Goal: Information Seeking & Learning: Learn about a topic

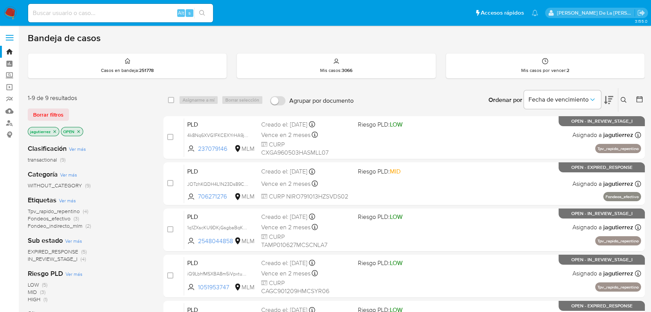
click at [65, 257] on span "IN_REVIEW_STAGE_I" at bounding box center [53, 259] width 50 height 8
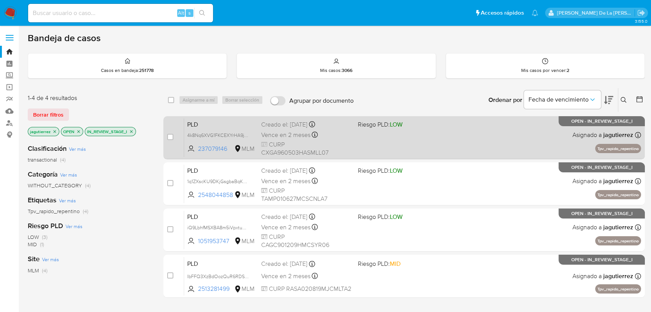
click at [412, 135] on div "PLD 4k8Nq6XVG1FKCEXYrHA9jJRT 237079146 MLM Riesgo PLD: LOW Creado el: 12/08/202…" at bounding box center [412, 137] width 457 height 39
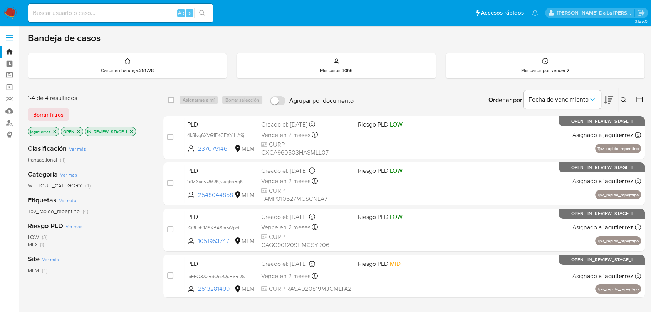
drag, startPoint x: 8, startPoint y: 11, endPoint x: 12, endPoint y: 10, distance: 4.5
click at [8, 11] on img at bounding box center [10, 13] width 13 height 13
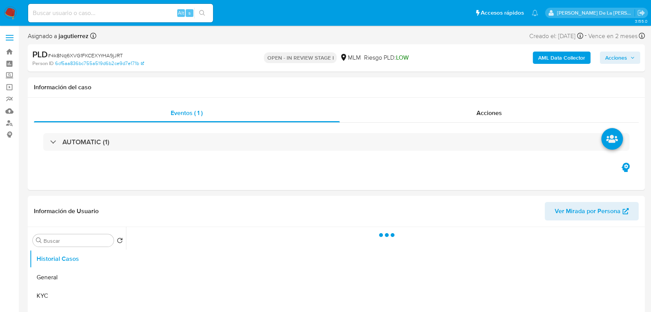
select select "10"
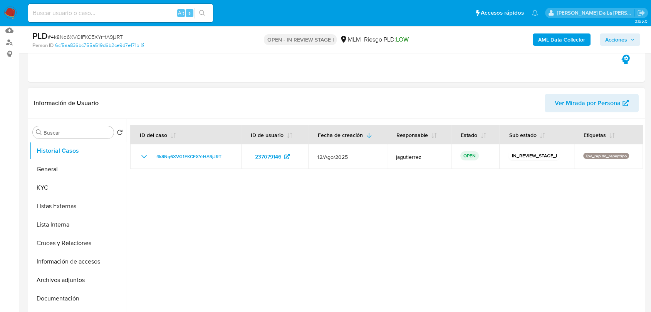
scroll to position [128, 0]
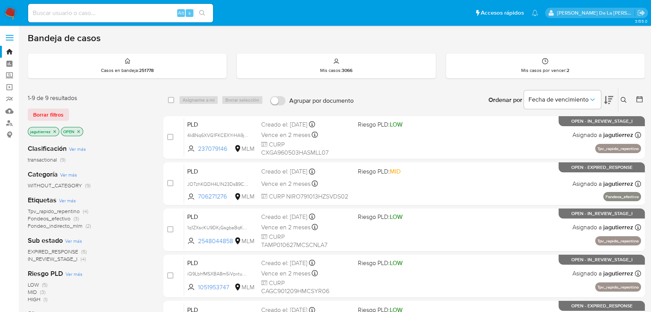
click at [52, 132] on icon "close-filter" at bounding box center [54, 131] width 5 height 5
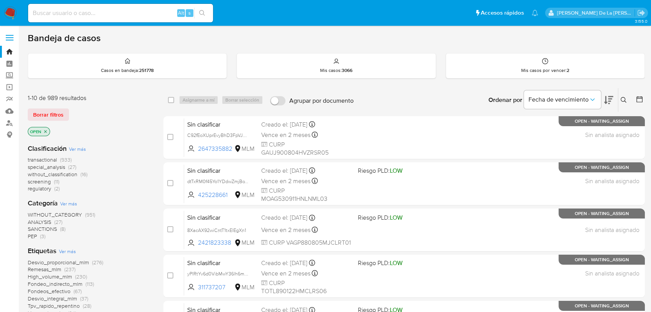
click at [37, 183] on span "screening" at bounding box center [39, 182] width 23 height 8
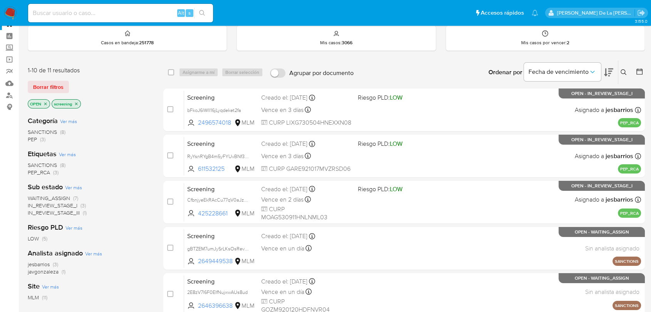
scroll to position [43, 0]
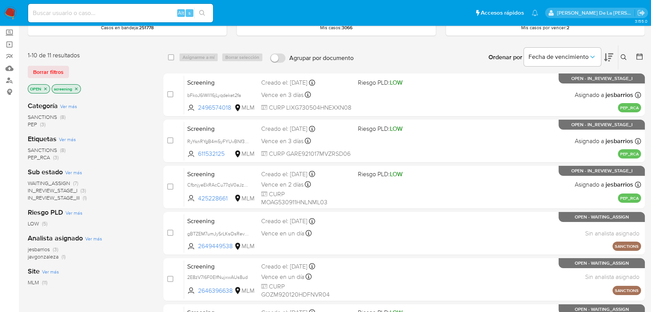
click at [46, 91] on p "OPEN" at bounding box center [39, 89] width 22 height 8
click at [46, 87] on icon "close-filter" at bounding box center [45, 88] width 3 height 3
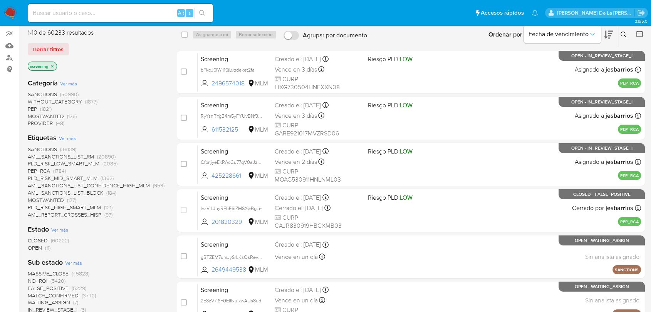
scroll to position [86, 0]
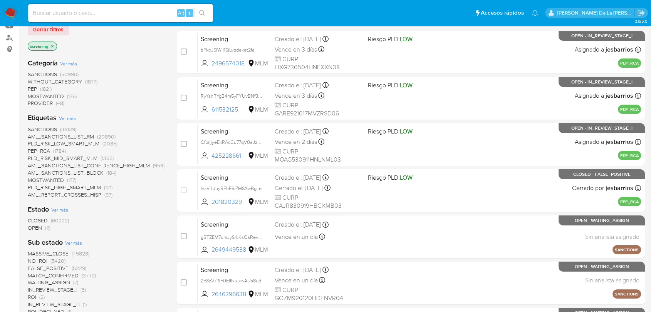
click at [35, 229] on span "OPEN" at bounding box center [35, 228] width 14 height 8
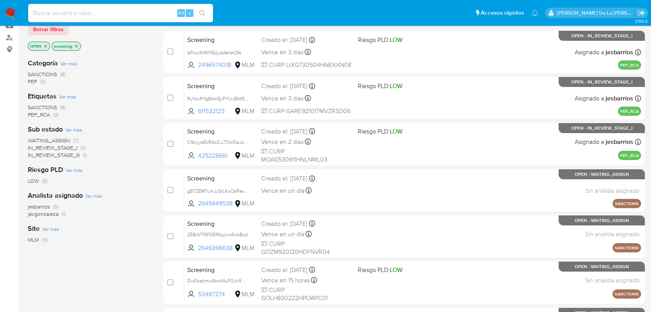
click at [51, 139] on span "WAITING_ASSIGN" at bounding box center [49, 141] width 42 height 8
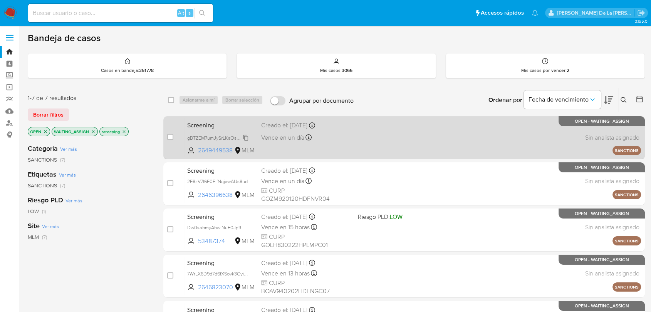
click at [210, 136] on span "gBTZEM7umJySrLKsOsRevDRx" at bounding box center [220, 137] width 66 height 8
click at [377, 130] on div "Screening gBTZEM7umJySrLKsOsRevDRx 2649449538 MLM Creado el: 24/08/2025 Creado …" at bounding box center [412, 137] width 457 height 39
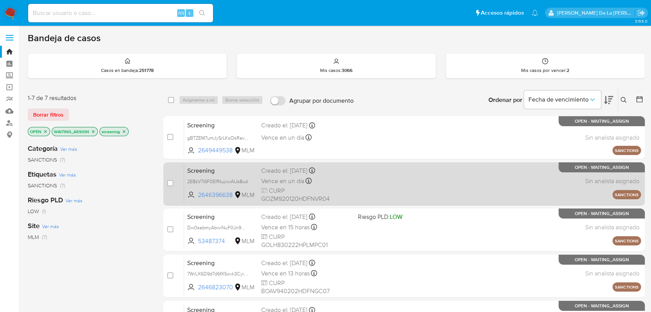
click at [349, 175] on div "Screening 2E8zV7l6F0ElfNujxwAUs8ud 2646396638 MLM Creado el: 23/08/2025 Creado …" at bounding box center [412, 183] width 457 height 39
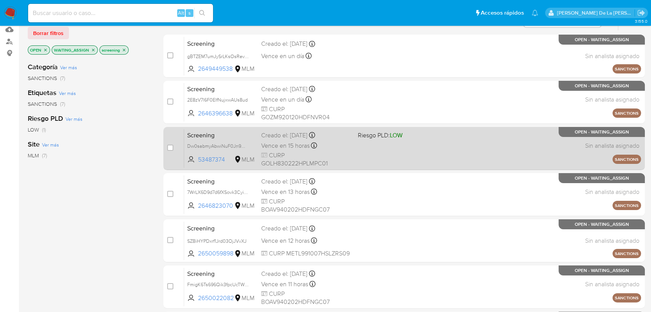
scroll to position [86, 0]
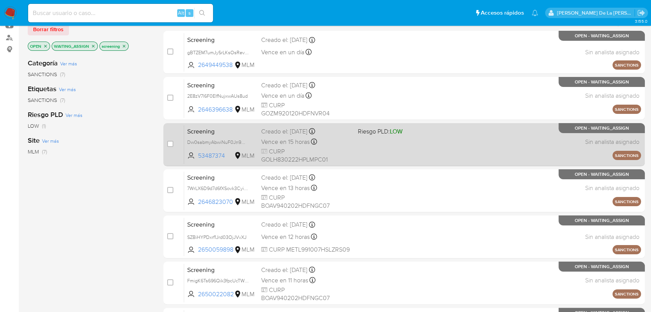
click at [366, 150] on div "Screening Dw0sabmyAbwiNuF0Jn9Q4nHF 53487374 MLM Riesgo PLD: LOW Creado el: 23/0…" at bounding box center [412, 144] width 457 height 39
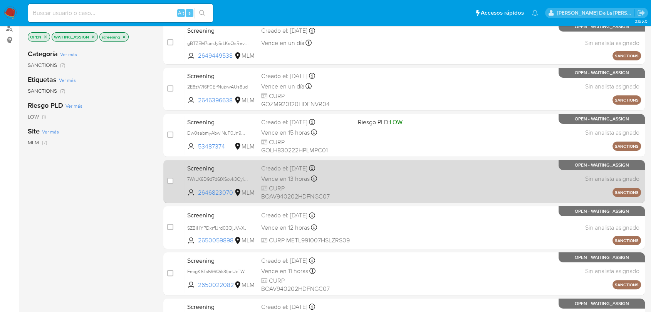
scroll to position [128, 0]
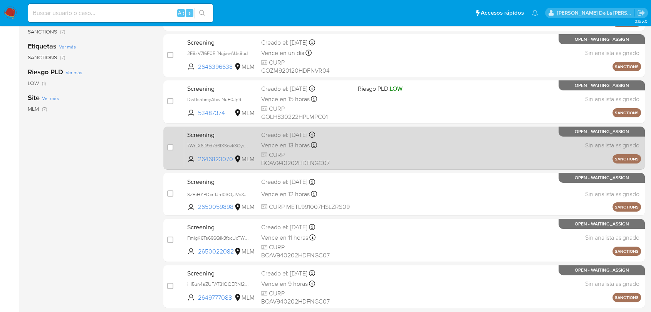
click at [382, 147] on div "Screening 7WrLX6D9d7d6fXSovk3CyiE2 2646823070 MLM Creado el: 22/08/2025 Creado …" at bounding box center [412, 148] width 457 height 39
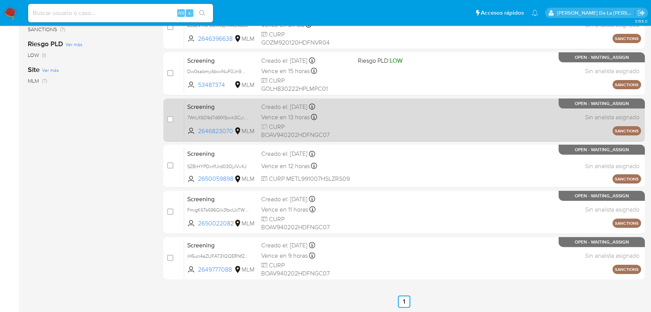
scroll to position [157, 0]
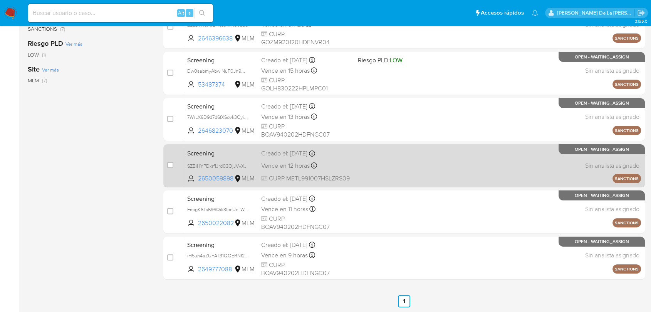
click at [431, 169] on div "Screening SZBiHYPDxrf1Jrd03OjJVvXJ 2650059898 MLM Creado el: 24/08/2025 Creado …" at bounding box center [412, 165] width 457 height 39
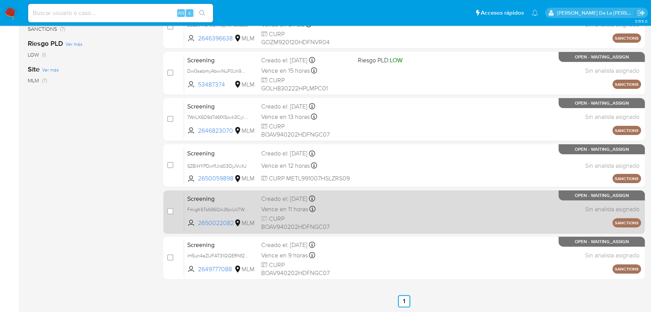
click at [448, 220] on div "Screening FmigK6Ts696Qik3fpcUcTW0b 2650022082 MLM Creado el: 24/08/2025 Creado …" at bounding box center [412, 212] width 457 height 39
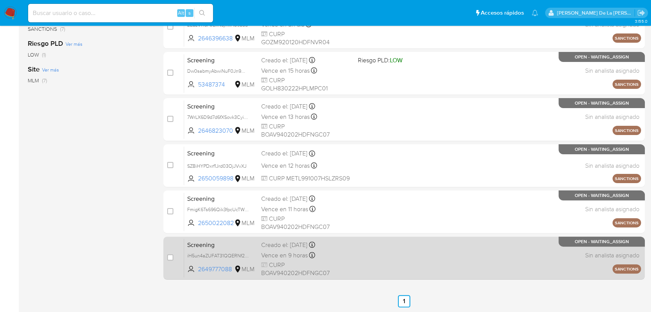
click at [352, 255] on div "Screening iH5un4aZUFAT31QQERNf2QUy 2649777088 MLM Creado el: 24/08/2025 Creado …" at bounding box center [412, 258] width 457 height 39
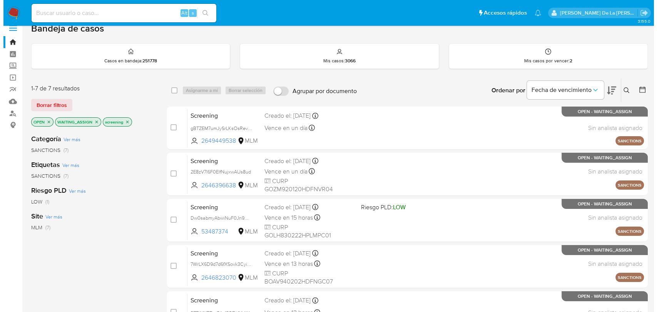
scroll to position [0, 0]
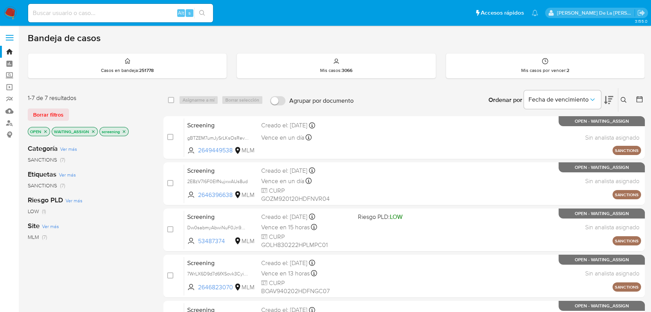
click at [622, 99] on icon at bounding box center [624, 100] width 6 height 6
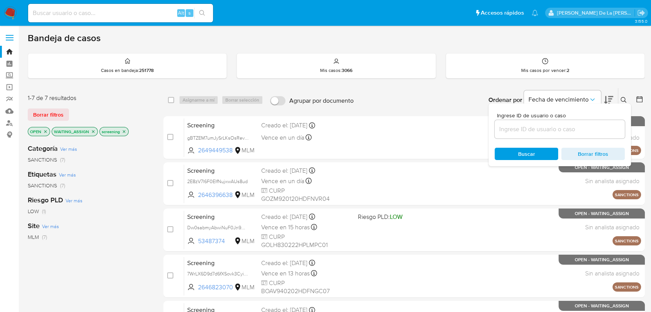
click at [533, 132] on input at bounding box center [560, 129] width 130 height 10
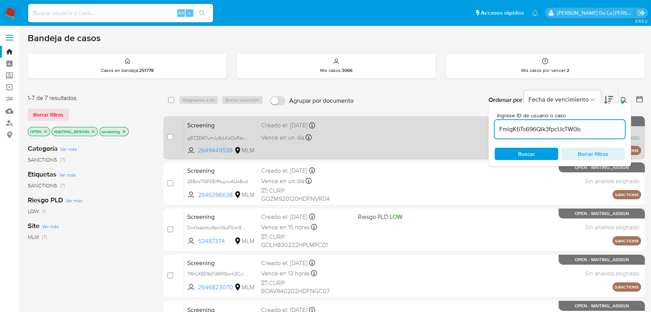
type input "FmigK6Ts696Qik3fpcUcTW0b"
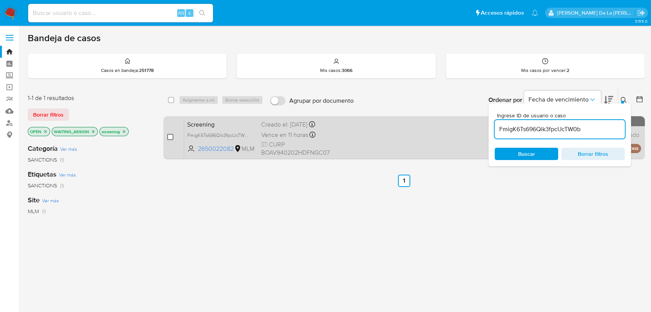
click at [169, 136] on input "checkbox" at bounding box center [170, 137] width 6 height 6
checkbox input "true"
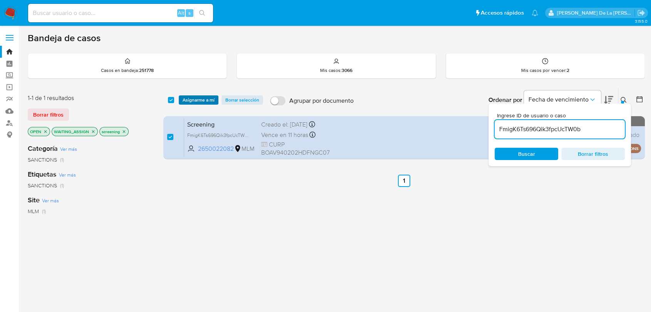
click at [200, 99] on span "Asignarme a mí" at bounding box center [199, 100] width 32 height 8
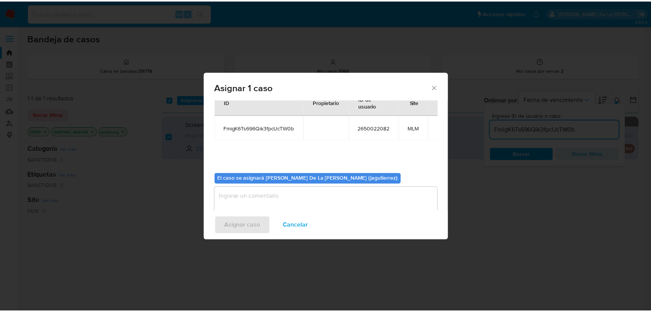
scroll to position [40, 0]
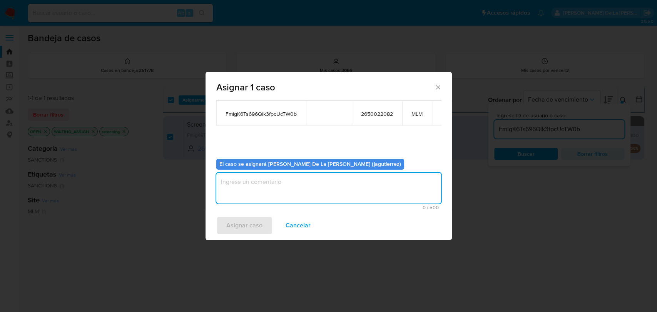
click at [255, 191] on textarea "assign-modal" at bounding box center [328, 188] width 225 height 31
type textarea "jg"
click at [230, 225] on span "Asignar caso" at bounding box center [244, 225] width 36 height 17
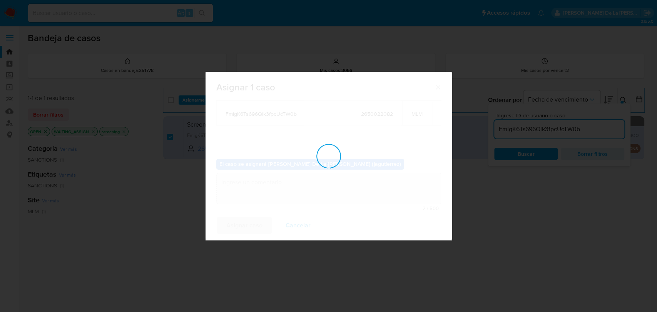
checkbox input "false"
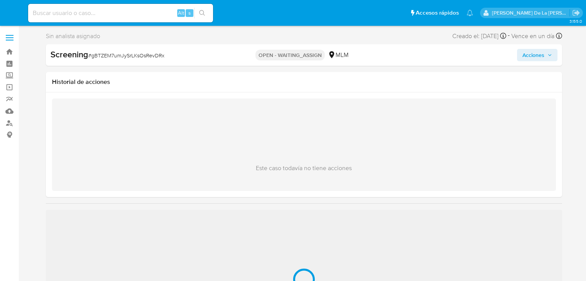
select select "10"
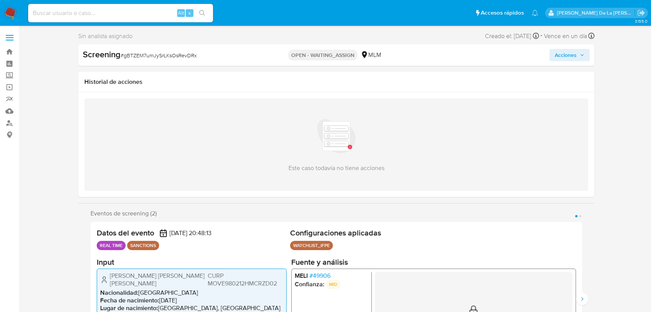
click at [162, 55] on span "# gBTZEM7umJySrLKsOsRevDRx" at bounding box center [159, 56] width 76 height 8
copy span "gBTZEM7umJySrLKsOsRevDRx"
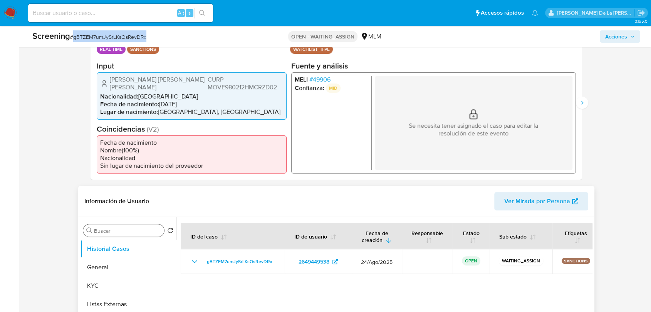
scroll to position [214, 0]
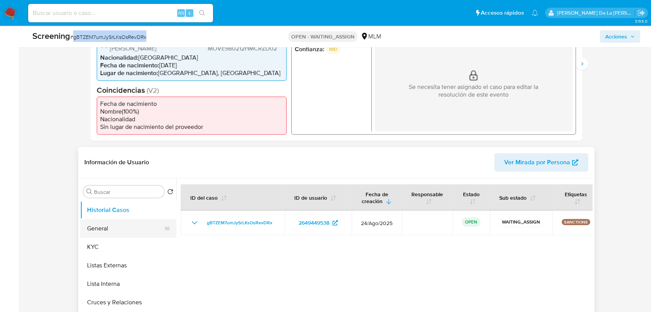
click at [124, 221] on button "General" at bounding box center [125, 229] width 90 height 18
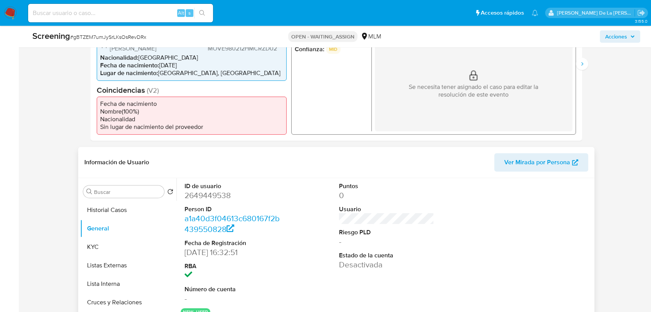
click at [218, 198] on dd "2649449538" at bounding box center [231, 195] width 95 height 11
copy dd "2649449538"
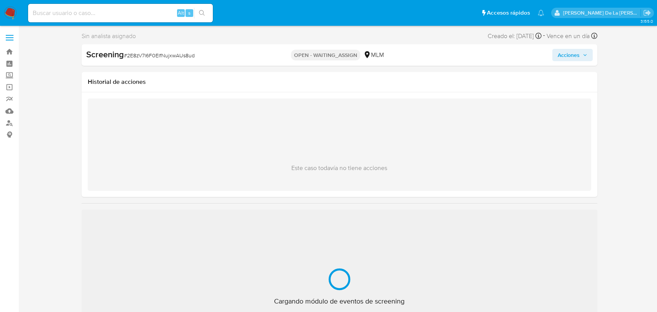
select select "10"
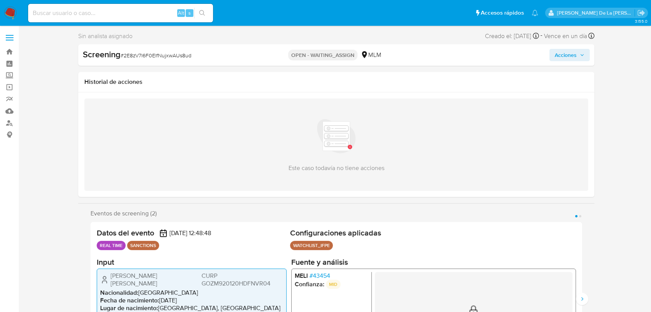
click at [165, 55] on span "# 2E8zV7l6F0ElfNujxwAUs8ud" at bounding box center [156, 56] width 71 height 8
copy span "2E8zV7l6F0ElfNujxwAUs8ud"
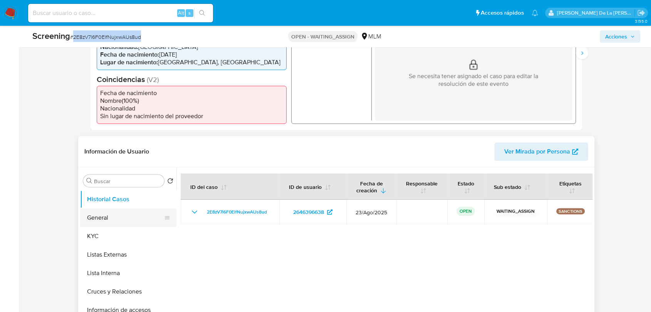
scroll to position [299, 0]
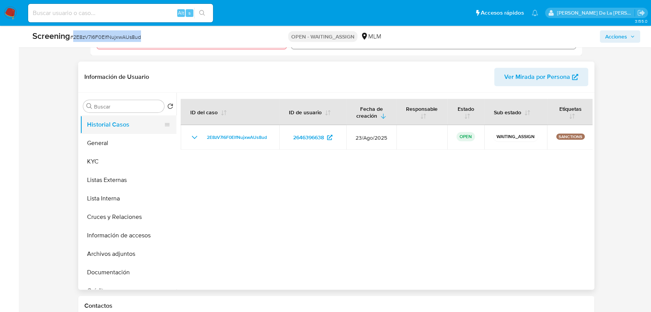
click at [117, 132] on button "Historial Casos" at bounding box center [125, 125] width 90 height 18
click at [113, 142] on button "General" at bounding box center [125, 143] width 90 height 18
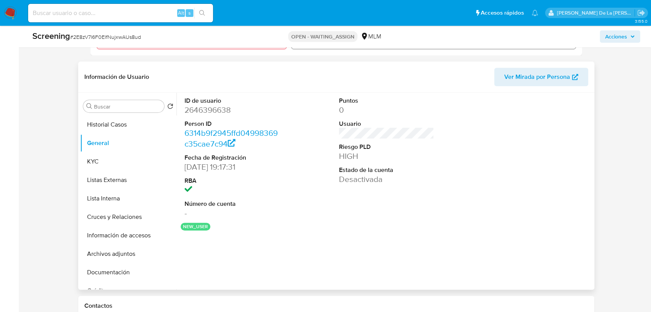
click at [217, 112] on dd "2646396638" at bounding box center [231, 110] width 95 height 11
copy dd "2646396638"
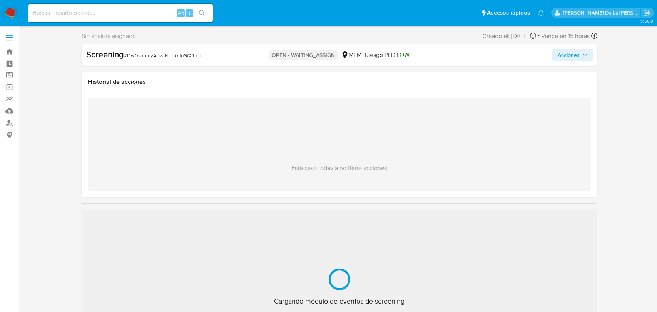
select select "10"
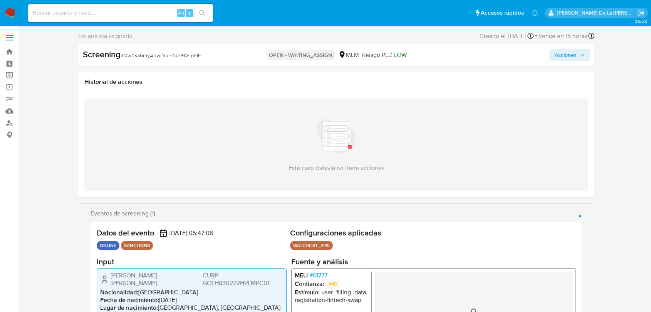
click at [178, 59] on span "# Dw0sabmyAbwiNuF0Jn9Q4nHF" at bounding box center [161, 56] width 81 height 8
copy span "Dw0sabmyAbwiNuF0Jn9Q4nHF"
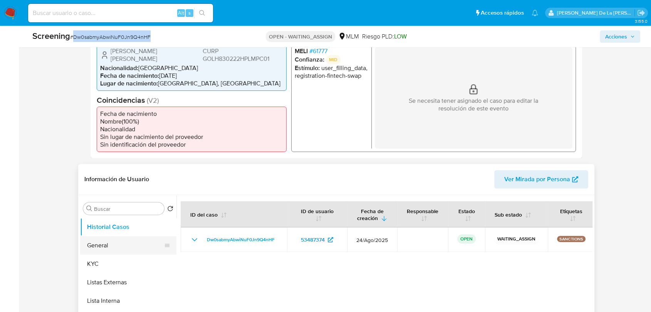
scroll to position [257, 0]
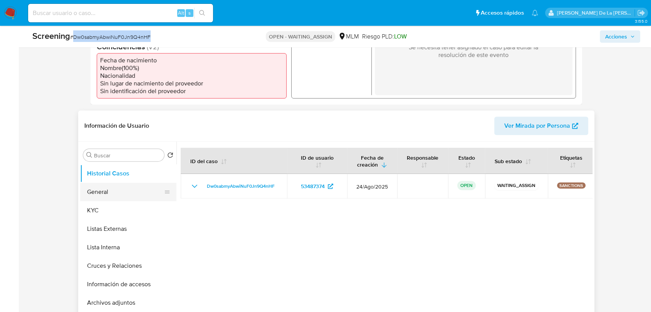
click at [136, 192] on button "General" at bounding box center [125, 192] width 90 height 18
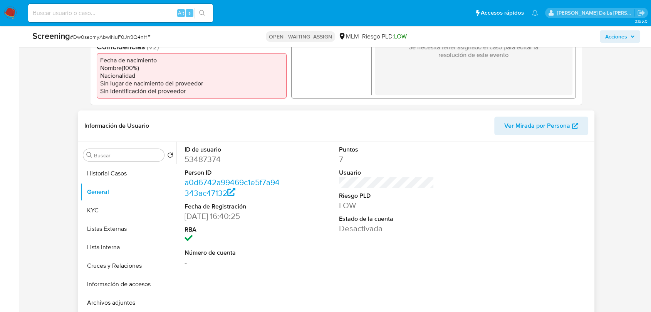
click at [206, 154] on dd "53487374" at bounding box center [231, 159] width 95 height 11
copy dd "53487374"
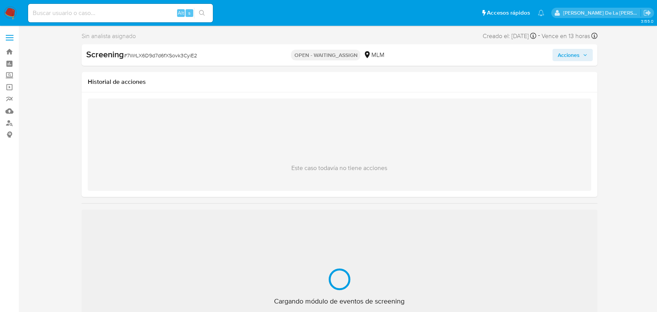
select select "10"
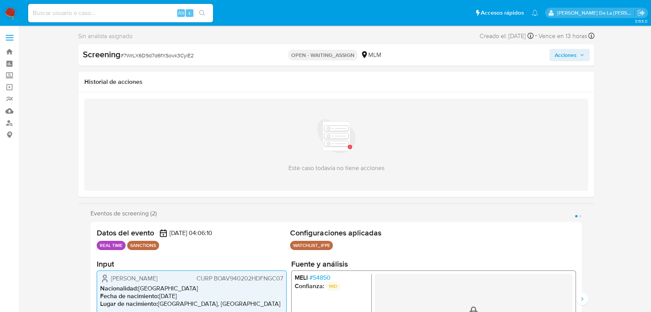
click at [153, 55] on span "# 7WrLX6D9d7d6fXSovk3CyiE2" at bounding box center [157, 56] width 73 height 8
copy span "7WrLX6D9d7d6fXSovk3CyiE2"
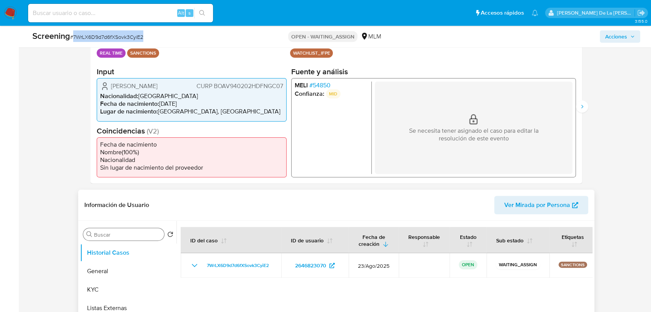
scroll to position [257, 0]
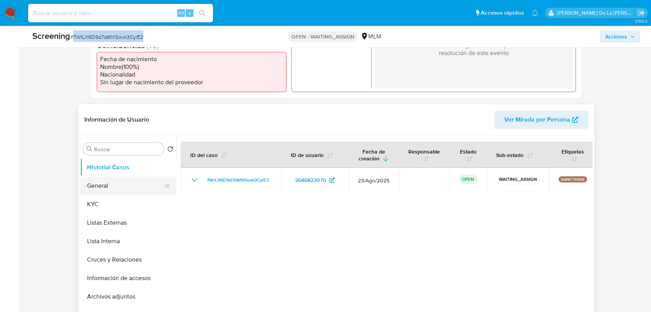
click at [129, 183] on button "General" at bounding box center [125, 186] width 90 height 18
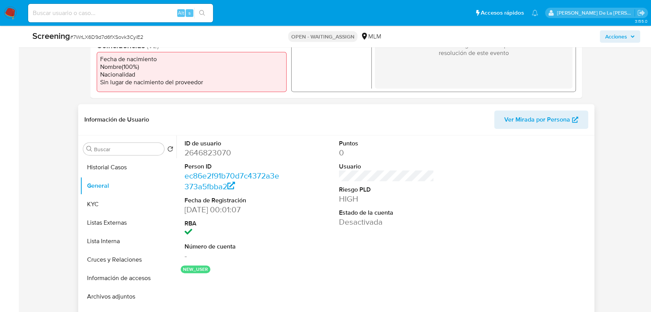
click at [216, 154] on dd "2646823070" at bounding box center [231, 153] width 95 height 11
copy dd "2646823070"
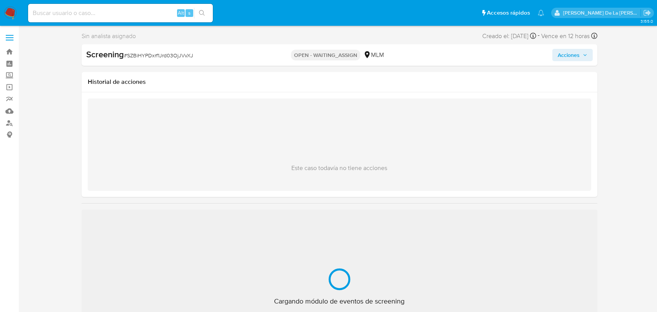
select select "10"
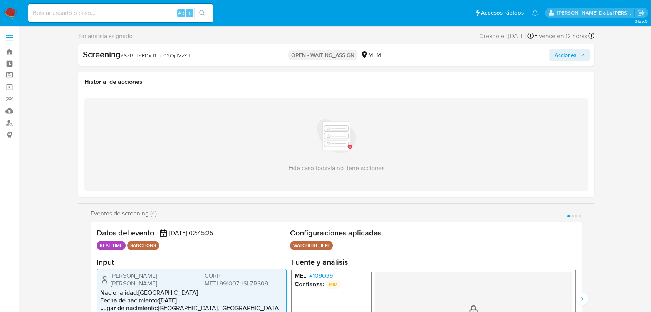
click at [171, 57] on span "# SZBiHYPDxrf1Jrd03OjJVvXJ" at bounding box center [155, 56] width 69 height 8
copy span "SZBiHYPDxrf1Jrd03OjJVvXJ"
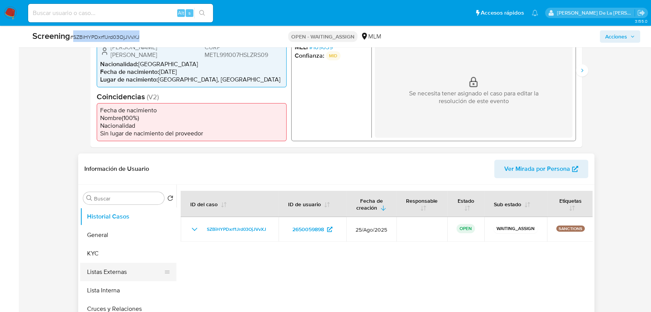
scroll to position [257, 0]
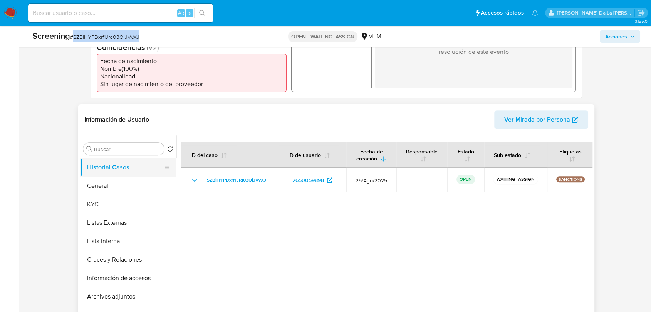
click at [123, 174] on button "Historial Casos" at bounding box center [125, 167] width 90 height 18
click at [132, 183] on button "General" at bounding box center [125, 186] width 90 height 18
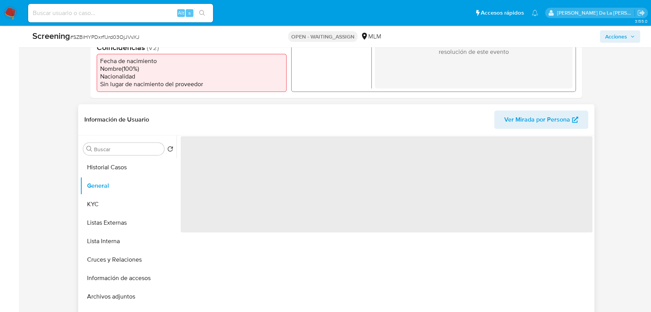
click at [215, 165] on span "‌" at bounding box center [387, 184] width 412 height 96
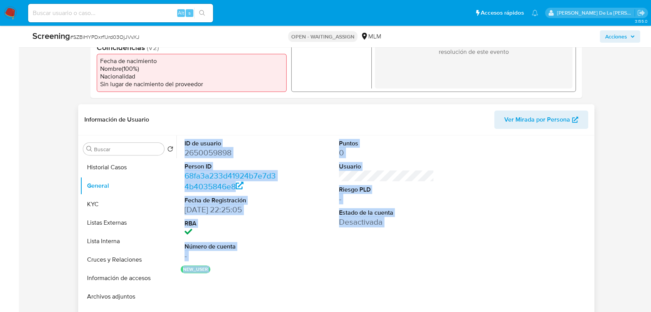
click at [216, 153] on dd "2650059898" at bounding box center [231, 153] width 95 height 11
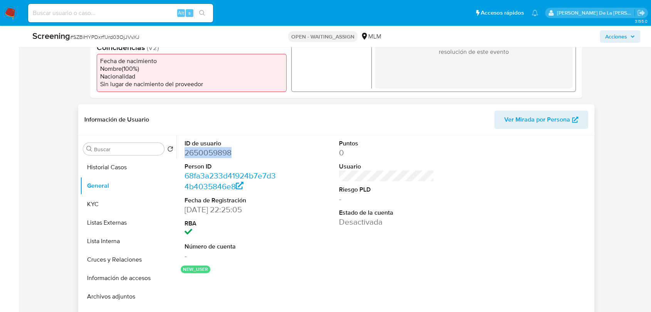
click at [216, 153] on dd "2650059898" at bounding box center [231, 153] width 95 height 11
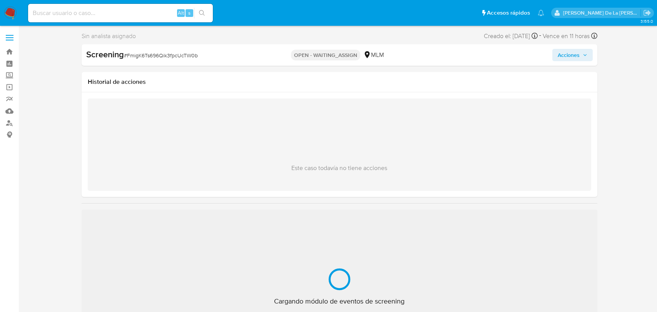
select select "10"
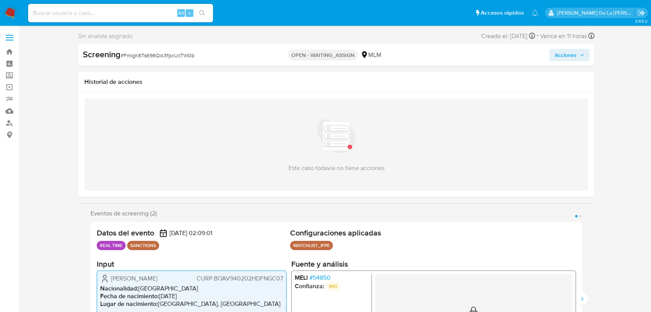
click at [174, 55] on span "# FmigK6Ts696Qik3fpcUcTW0b" at bounding box center [158, 56] width 74 height 8
copy span "FmigK6Ts696Qik3fpcUcTW0b"
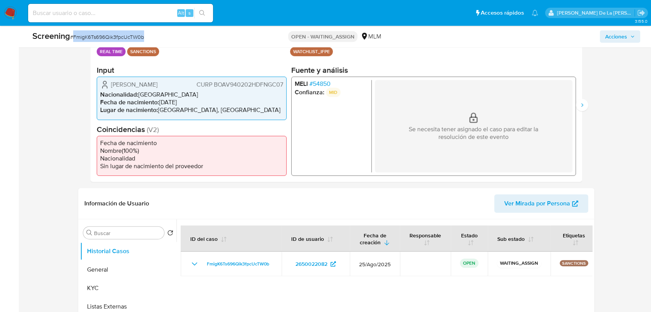
scroll to position [214, 0]
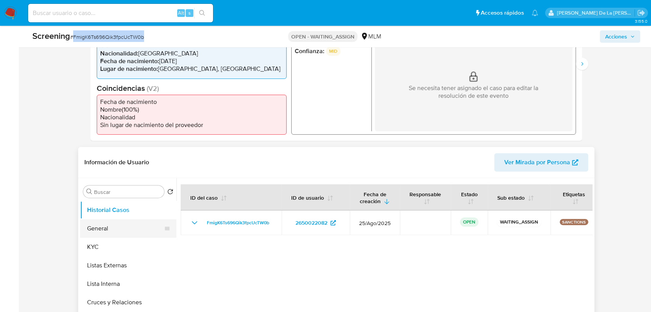
click at [127, 225] on button "General" at bounding box center [125, 229] width 90 height 18
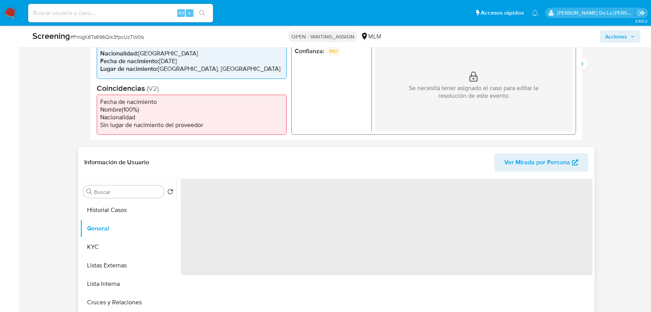
click at [216, 198] on span "‌" at bounding box center [387, 227] width 412 height 96
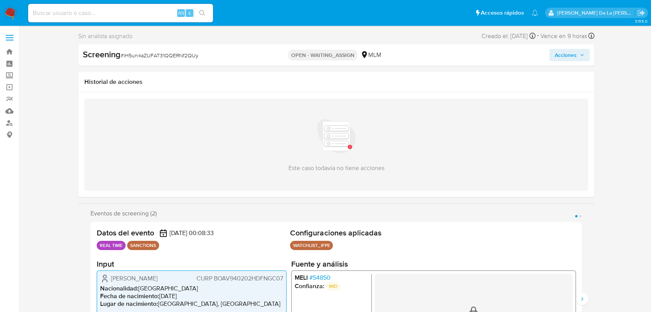
select select "10"
click at [154, 56] on span "# iH5un4aZUFAT31QQERNf2QUy" at bounding box center [160, 56] width 78 height 8
copy span "iH5un4aZUFAT31QQERNf2QUy"
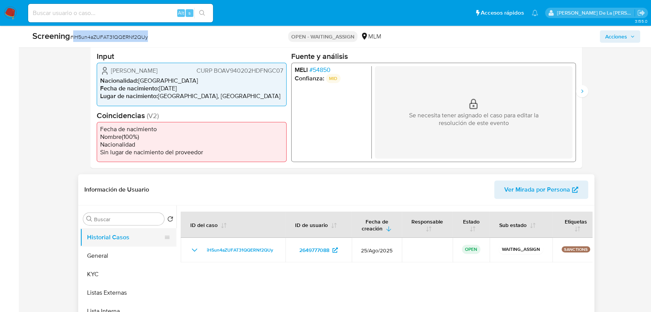
scroll to position [257, 0]
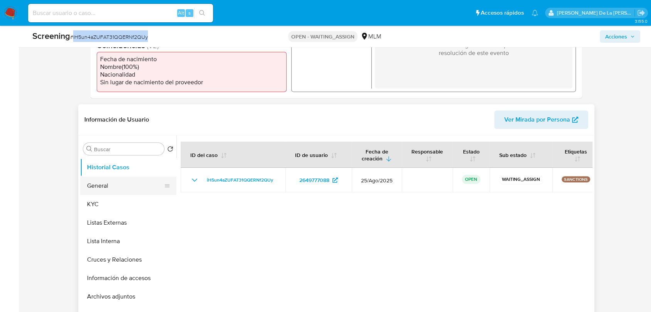
click at [105, 182] on button "General" at bounding box center [125, 186] width 90 height 18
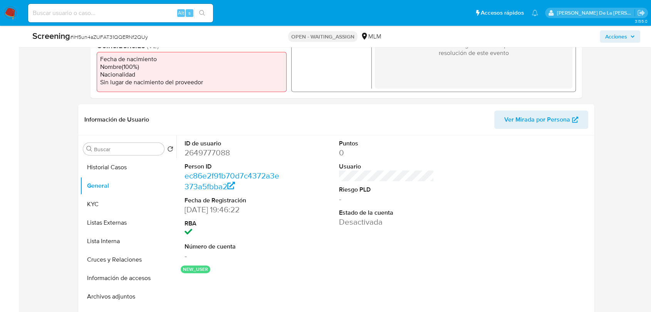
click at [210, 156] on dd "2649777088" at bounding box center [231, 153] width 95 height 11
copy dd "2649777088"
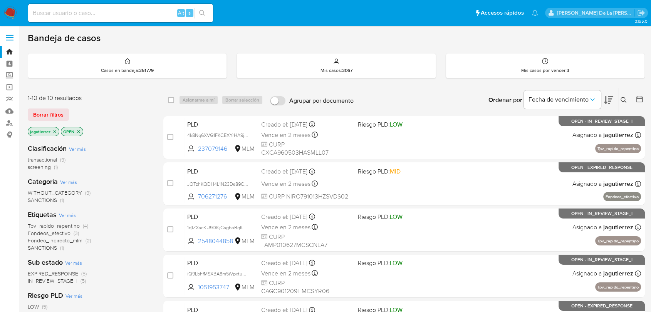
click at [91, 10] on input at bounding box center [120, 13] width 185 height 10
paste input "117367484"
type input "117367484"
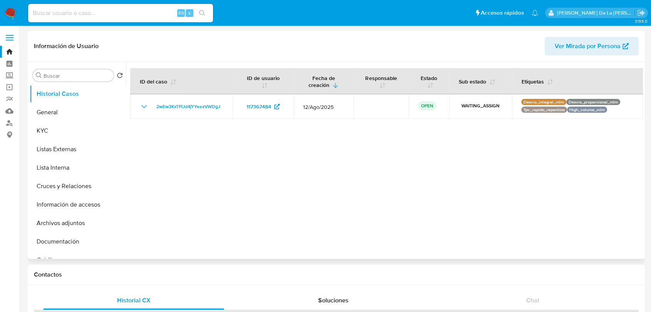
select select "10"
click at [70, 112] on button "General" at bounding box center [75, 112] width 90 height 18
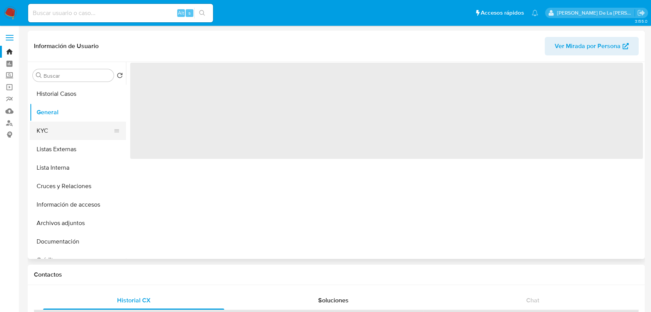
click at [70, 127] on button "KYC" at bounding box center [75, 131] width 90 height 18
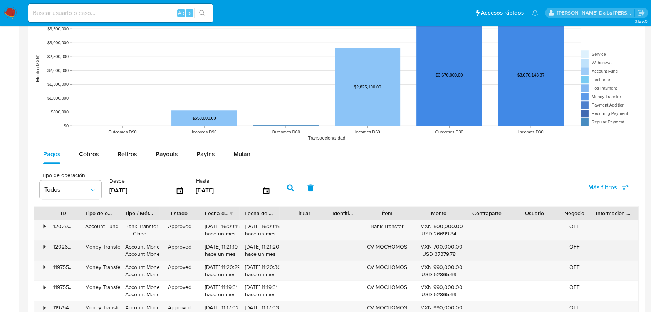
scroll to position [684, 0]
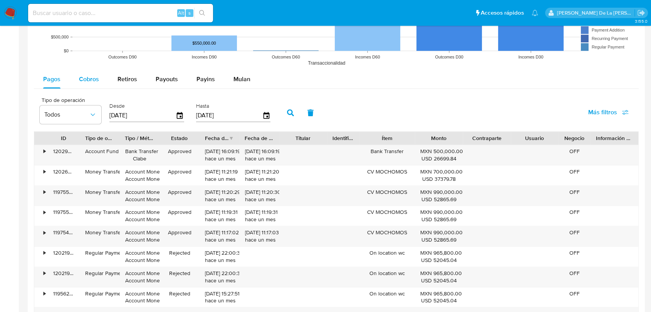
click at [93, 78] on span "Cobros" at bounding box center [89, 79] width 20 height 9
select select "10"
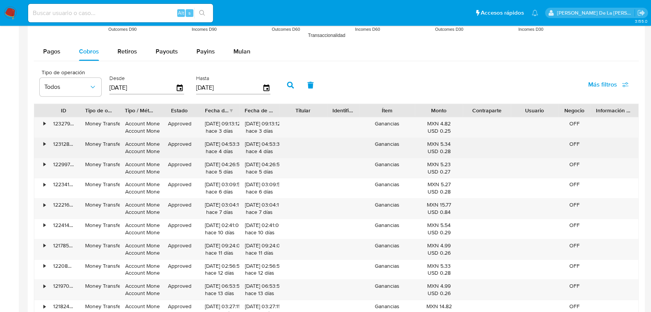
scroll to position [727, 0]
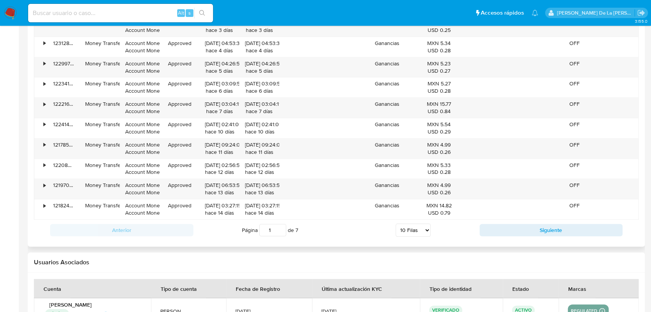
click at [520, 237] on div "Anterior Página 1 de 7 5 Filas 10 Filas 20 Filas 25 Filas 50 Filas 100 Filas Si…" at bounding box center [336, 230] width 605 height 21
click at [521, 229] on button "Siguiente" at bounding box center [551, 230] width 143 height 12
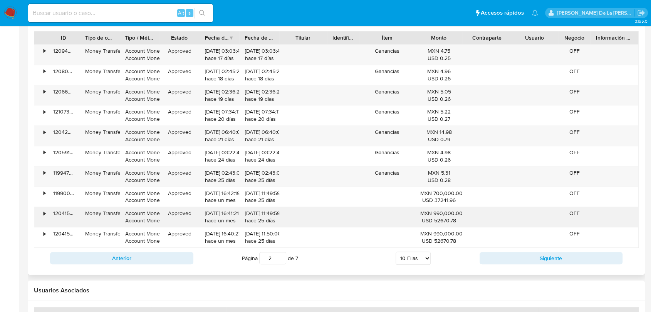
scroll to position [770, 0]
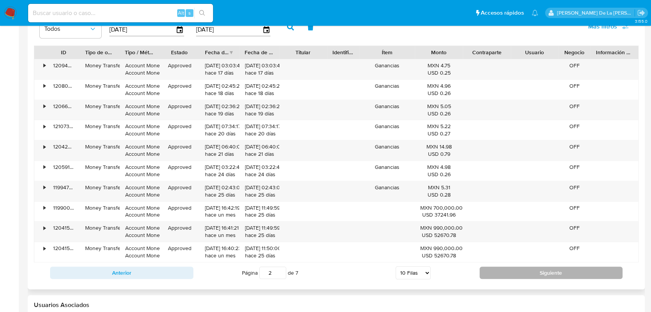
click at [507, 272] on button "Siguiente" at bounding box center [551, 273] width 143 height 12
click at [499, 271] on button "Siguiente" at bounding box center [551, 273] width 143 height 12
click at [511, 277] on button "Siguiente" at bounding box center [551, 273] width 143 height 12
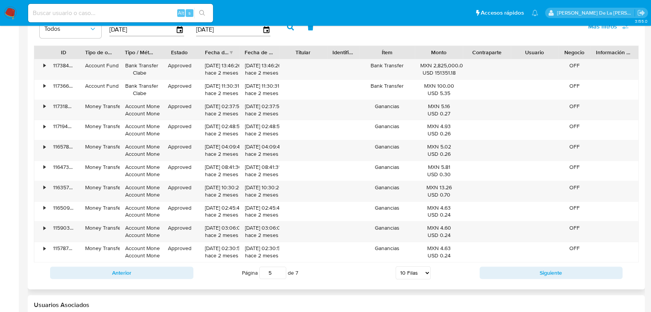
click at [512, 278] on div "Anterior Página 5 de 7 5 Filas 10 Filas 20 Filas 25 Filas 50 Filas 100 Filas Si…" at bounding box center [336, 273] width 605 height 21
click at [513, 272] on button "Siguiente" at bounding box center [551, 273] width 143 height 12
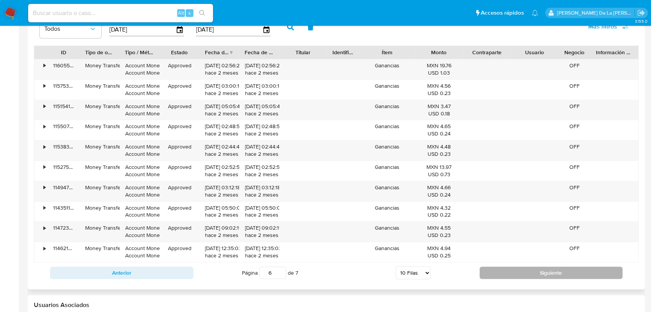
click at [513, 272] on button "Siguiente" at bounding box center [551, 273] width 143 height 12
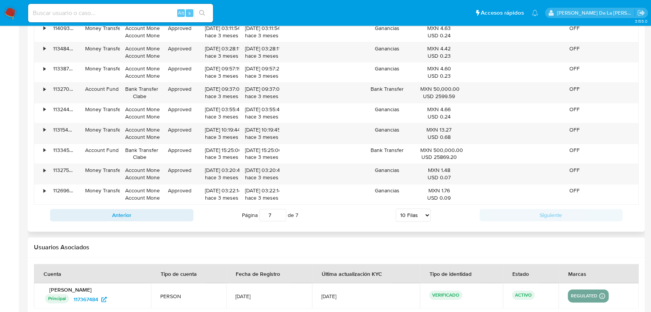
scroll to position [813, 0]
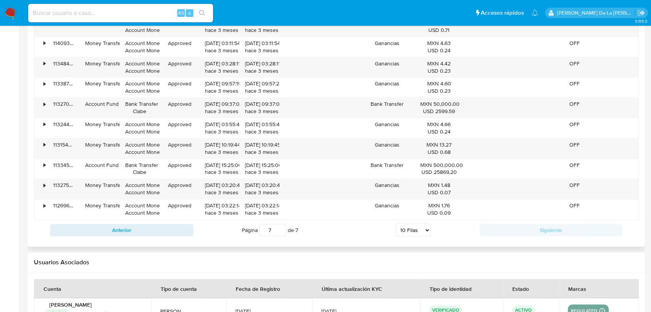
click at [101, 240] on div "Anterior Página 7 de 7 5 Filas 10 Filas 20 Filas 25 Filas 50 Filas 100 Filas Si…" at bounding box center [336, 230] width 605 height 21
click at [109, 230] on button "Anterior" at bounding box center [121, 230] width 143 height 12
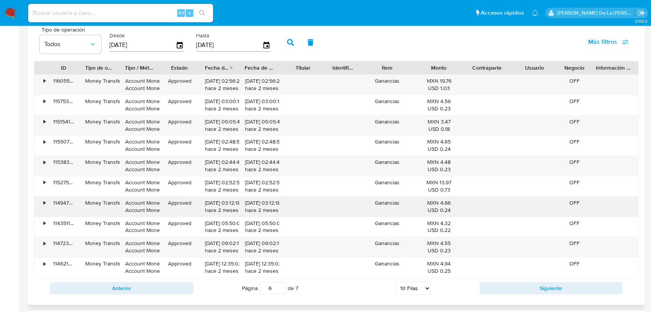
scroll to position [770, 0]
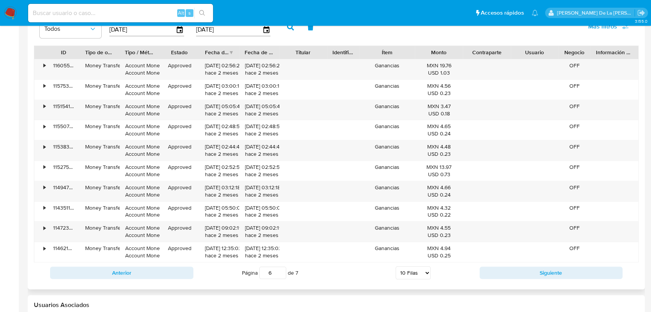
click at [139, 272] on button "Anterior" at bounding box center [121, 273] width 143 height 12
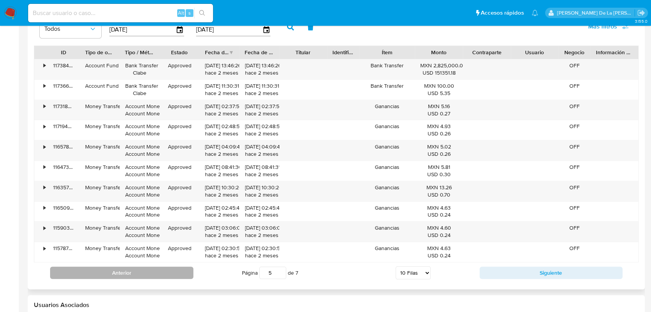
click at [136, 272] on button "Anterior" at bounding box center [121, 273] width 143 height 12
click at [125, 269] on button "Anterior" at bounding box center [121, 273] width 143 height 12
type input "3"
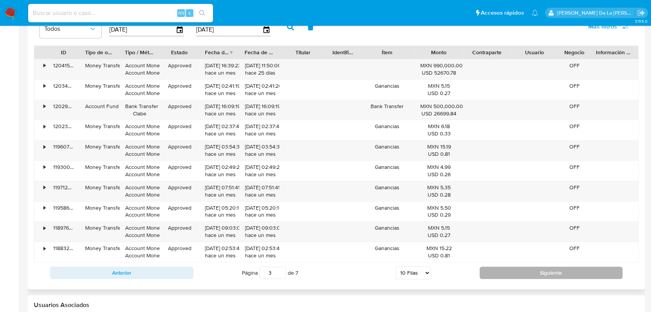
click at [520, 271] on button "Siguiente" at bounding box center [551, 273] width 143 height 12
click at [511, 267] on button "Siguiente" at bounding box center [551, 273] width 143 height 12
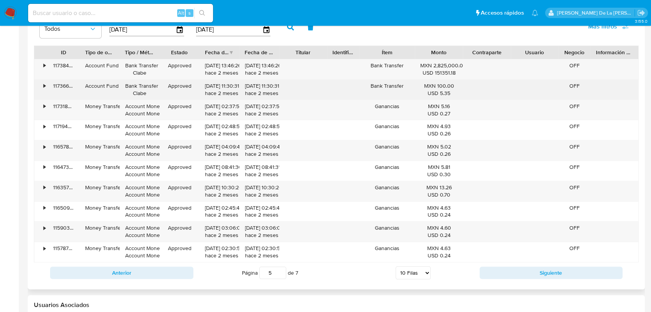
click at [446, 90] on div "USD 5.35" at bounding box center [438, 93] width 37 height 7
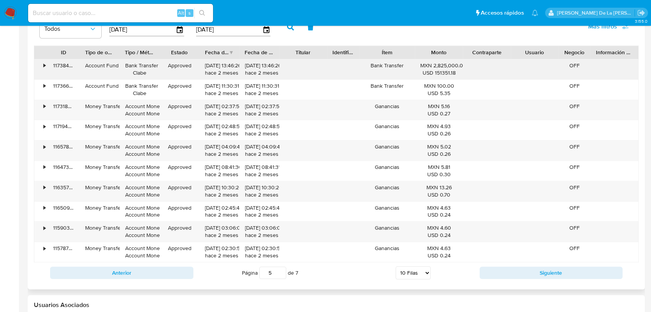
click at [452, 60] on div "MXN 2,825,000.00 USD 151351.18" at bounding box center [439, 69] width 48 height 20
click at [146, 276] on button "Anterior" at bounding box center [121, 273] width 143 height 12
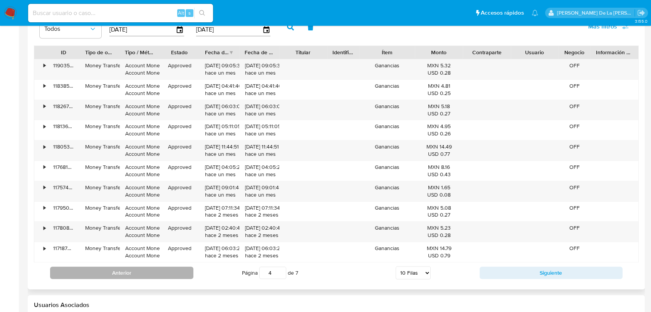
click at [154, 276] on button "Anterior" at bounding box center [121, 273] width 143 height 12
click at [158, 275] on button "Anterior" at bounding box center [121, 273] width 143 height 12
type input "2"
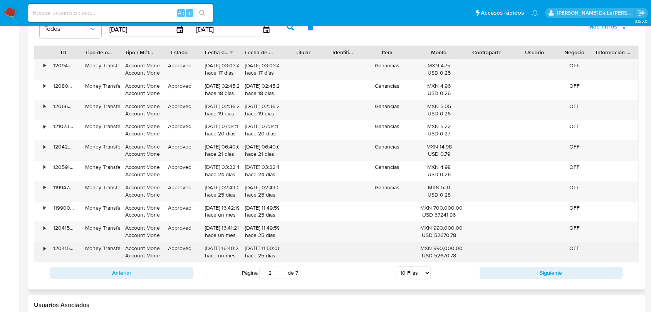
drag, startPoint x: 425, startPoint y: 208, endPoint x: 444, endPoint y: 253, distance: 48.7
click at [444, 253] on div "• 120947500155 Money Transfer Account Money Account Money Approved 08/08/2025 0…" at bounding box center [336, 161] width 605 height 204
click at [441, 253] on div "USD 52670.78" at bounding box center [438, 255] width 37 height 7
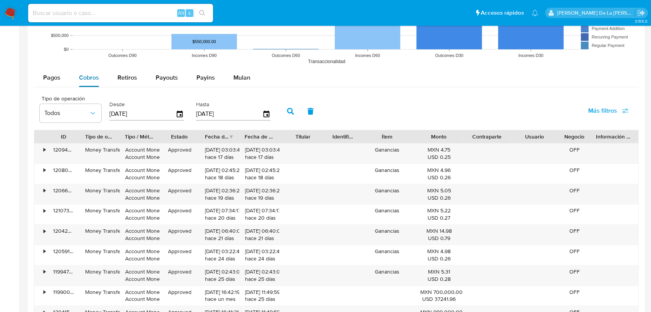
scroll to position [684, 0]
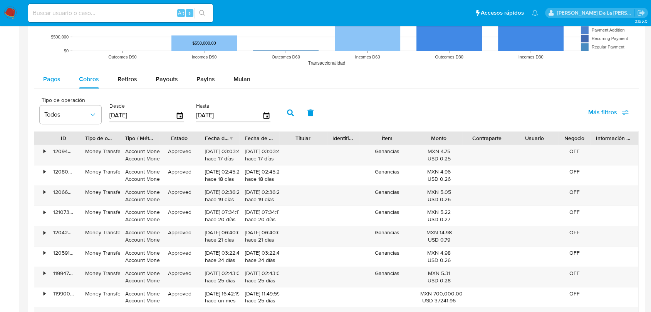
click at [47, 79] on span "Pagos" at bounding box center [51, 79] width 17 height 9
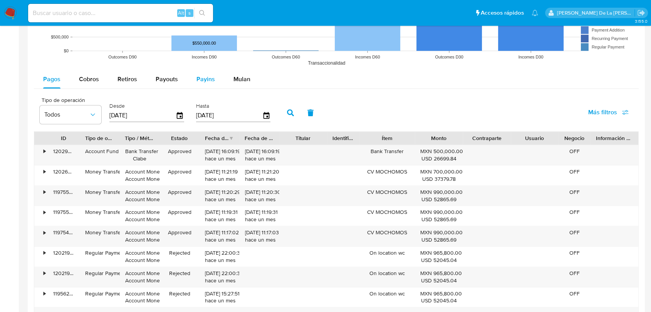
click at [190, 84] on button "Payins" at bounding box center [205, 79] width 37 height 18
select select "10"
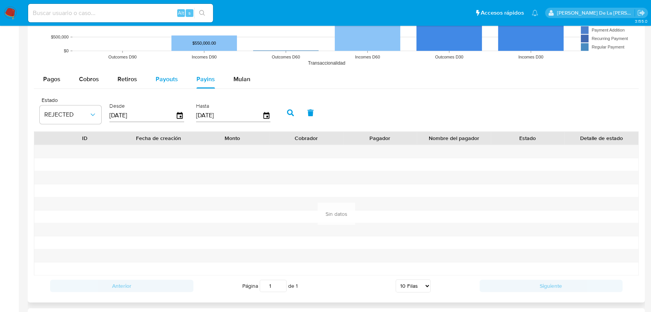
click at [171, 78] on span "Payouts" at bounding box center [167, 79] width 22 height 9
select select "10"
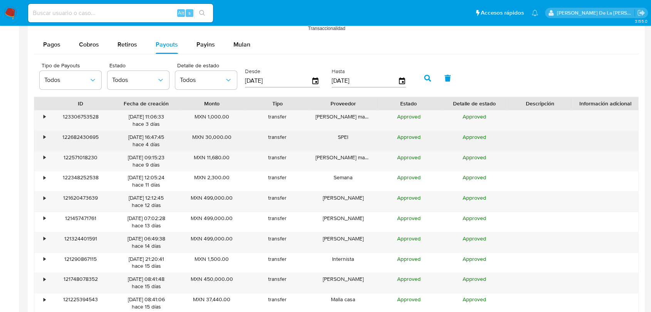
scroll to position [770, 0]
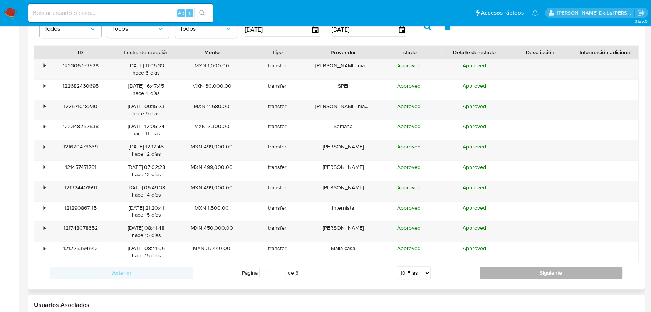
click at [508, 278] on button "Siguiente" at bounding box center [551, 273] width 143 height 12
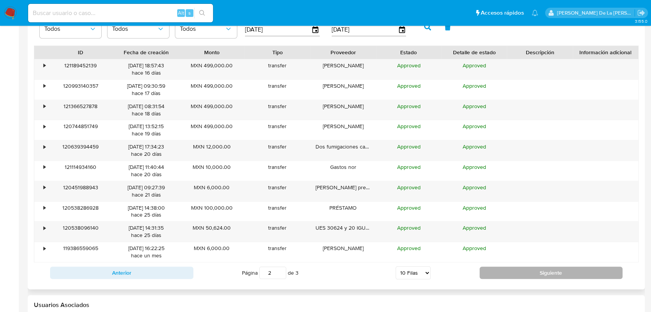
click at [501, 273] on button "Siguiente" at bounding box center [551, 273] width 143 height 12
type input "3"
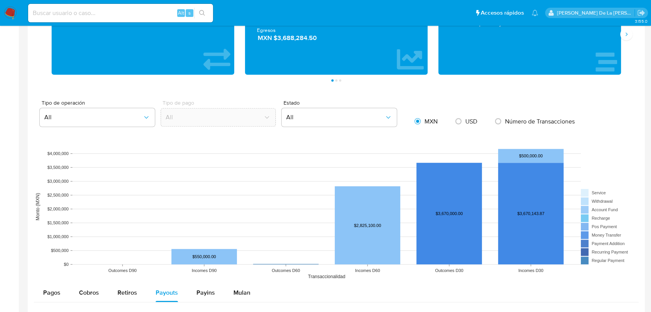
scroll to position [342, 0]
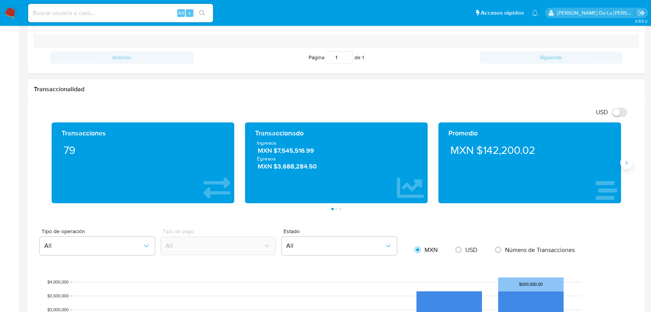
click at [626, 162] on icon "Siguiente" at bounding box center [626, 163] width 6 height 6
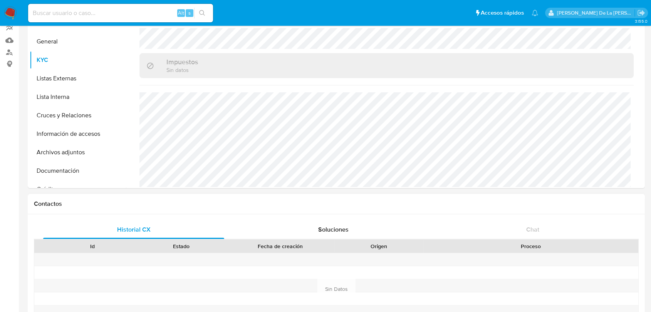
scroll to position [0, 0]
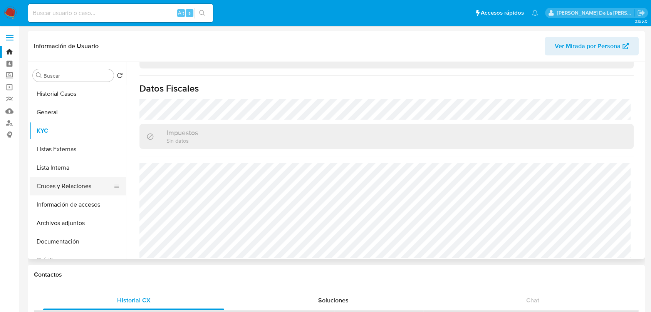
click at [83, 189] on button "Cruces y Relaciones" at bounding box center [75, 186] width 90 height 18
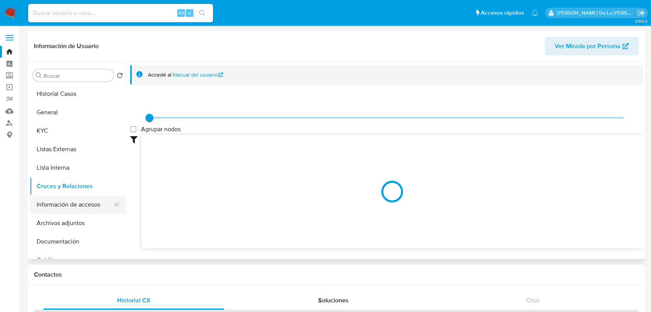
click at [64, 204] on button "Información de accesos" at bounding box center [75, 205] width 90 height 18
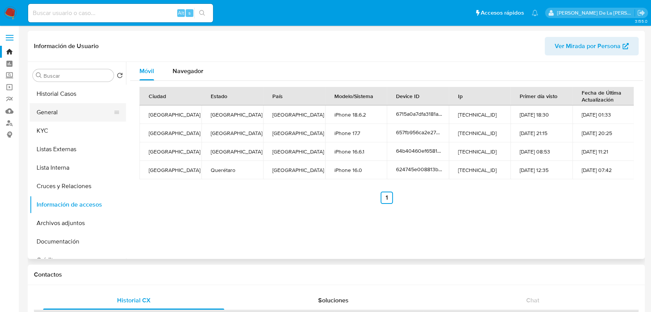
click at [50, 116] on button "General" at bounding box center [75, 112] width 90 height 18
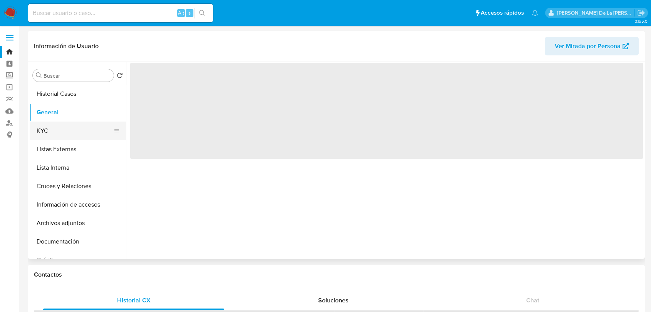
click at [67, 129] on button "KYC" at bounding box center [75, 131] width 90 height 18
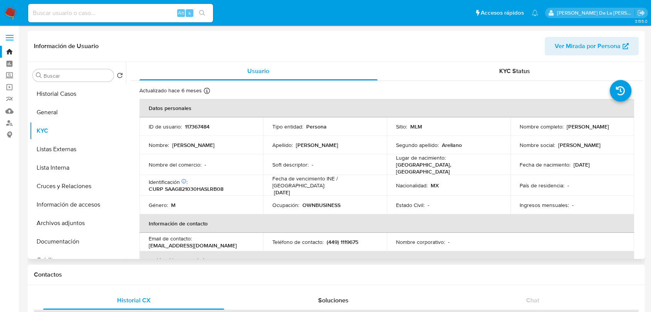
drag, startPoint x: 564, startPoint y: 127, endPoint x: 627, endPoint y: 126, distance: 62.8
click at [627, 126] on td "Nombre completo : Gabriel Salas Arellano" at bounding box center [572, 126] width 124 height 18
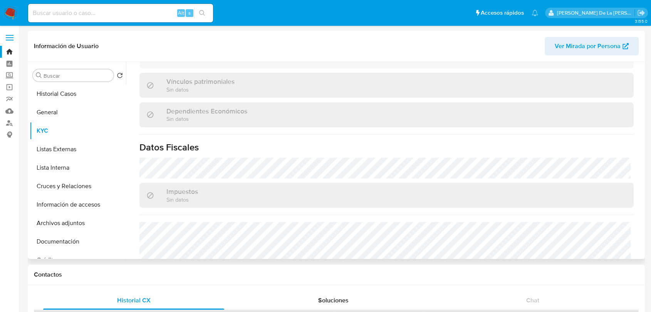
scroll to position [484, 0]
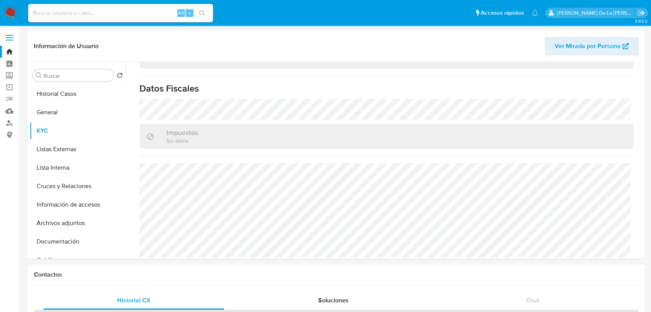
click at [11, 10] on img at bounding box center [10, 13] width 13 height 13
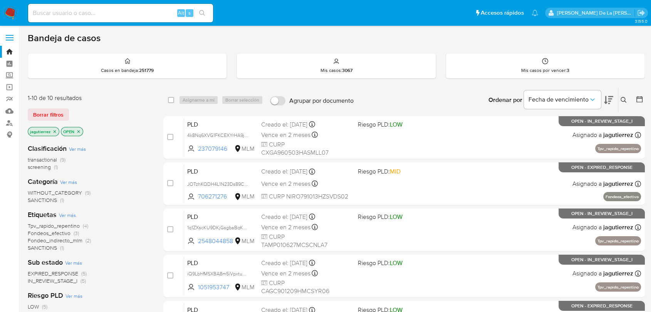
click at [57, 227] on span "Tpv_rapido_repentino" at bounding box center [54, 226] width 52 height 8
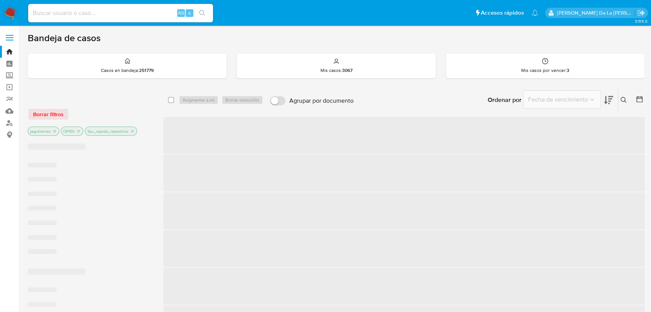
click at [57, 227] on span "‌ ‌ ‌ ‌ ‌ ‌ ‌" at bounding box center [89, 211] width 123 height 101
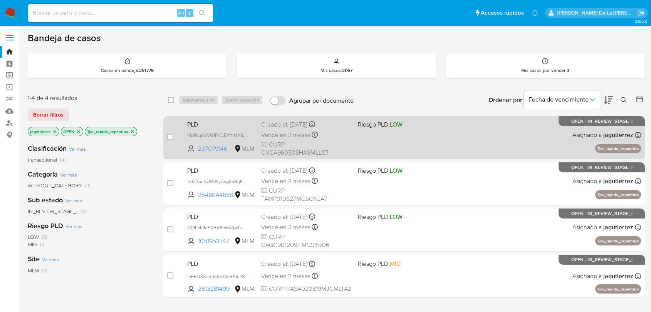
click at [471, 133] on div "PLD 4k8Nq6XVG1FKCEXYrHA9jJRT 237079146 MLM Riesgo PLD: LOW Creado el: [DATE] Cr…" at bounding box center [412, 137] width 457 height 39
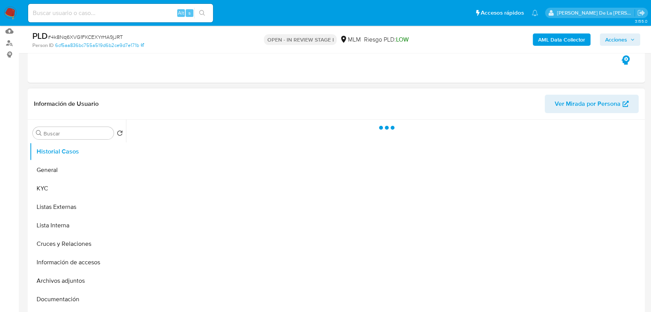
scroll to position [86, 0]
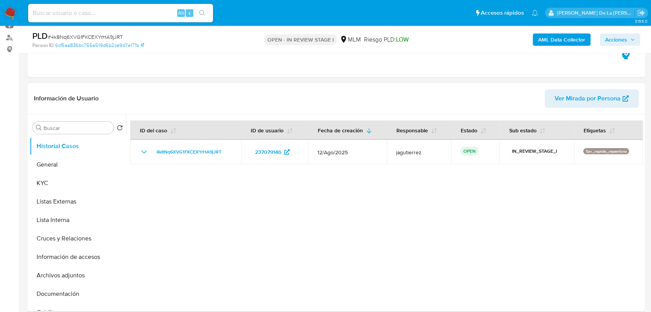
select select "10"
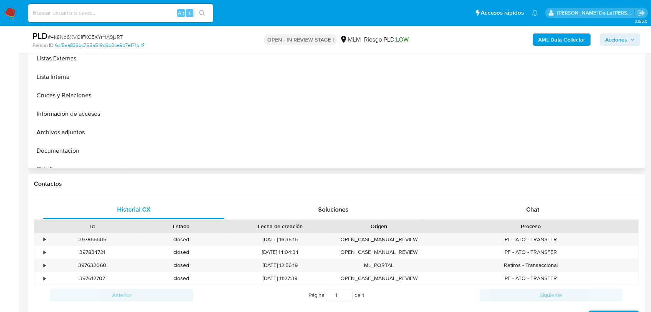
scroll to position [299, 0]
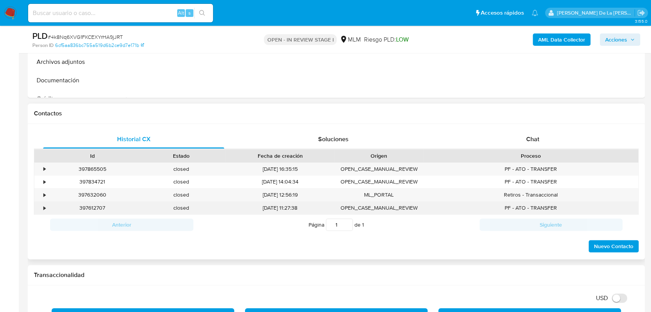
click at [44, 208] on div "•" at bounding box center [45, 208] width 2 height 7
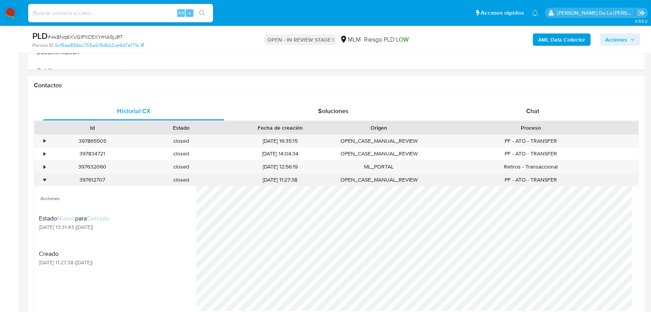
scroll to position [342, 0]
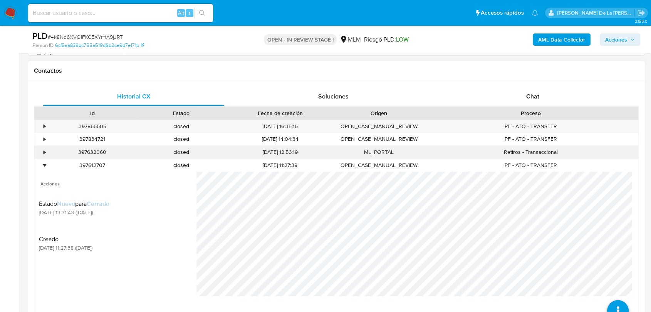
click at [44, 152] on div "•" at bounding box center [45, 152] width 2 height 7
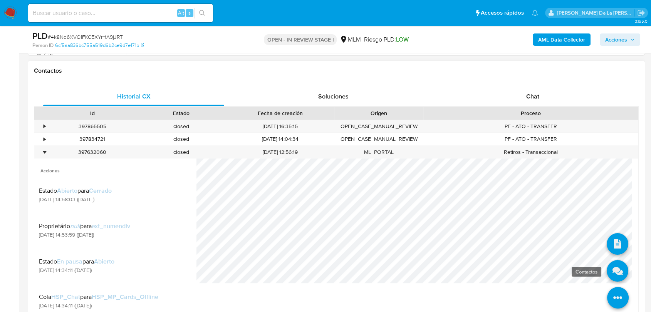
click at [607, 264] on icon at bounding box center [618, 271] width 22 height 22
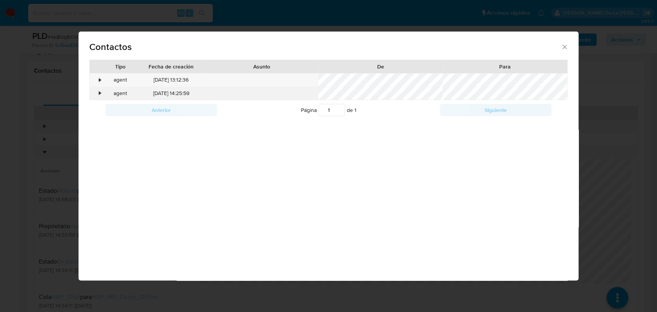
click at [96, 94] on div "•" at bounding box center [96, 93] width 13 height 13
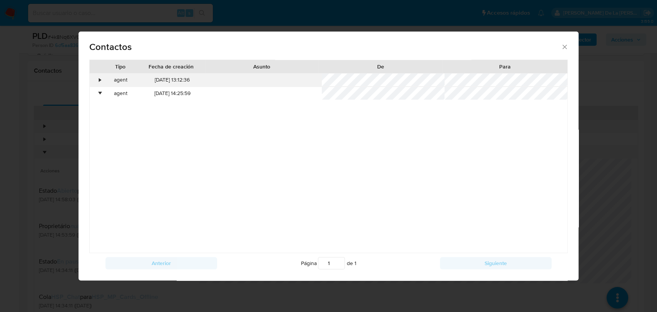
click at [101, 79] on div "•" at bounding box center [100, 80] width 2 height 8
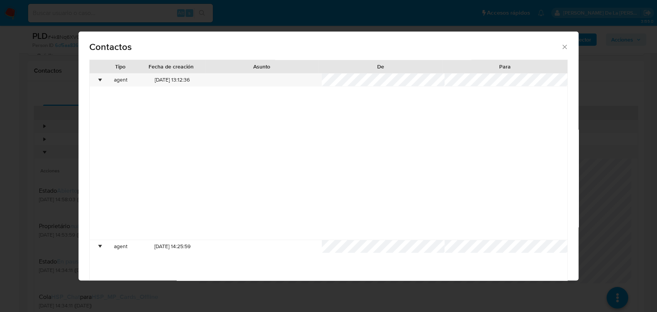
click at [563, 46] on div "Contactos" at bounding box center [329, 46] width 500 height 28
click at [563, 48] on icon "close" at bounding box center [565, 47] width 4 height 4
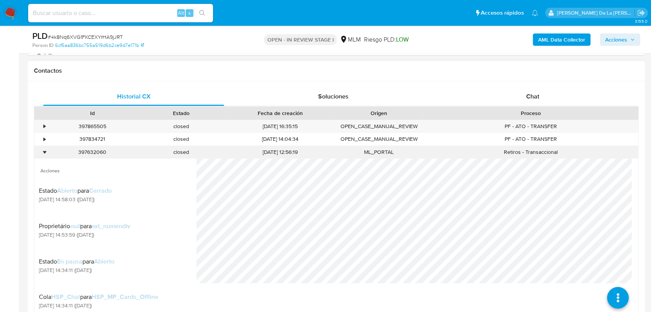
click at [54, 150] on div "397632060" at bounding box center [92, 152] width 89 height 13
click at [45, 150] on div "•" at bounding box center [45, 152] width 2 height 7
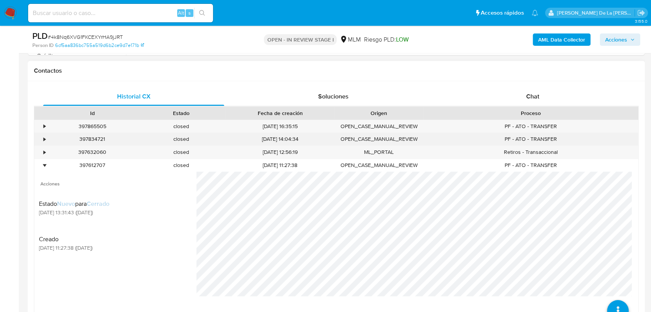
click at [42, 139] on div "•" at bounding box center [40, 139] width 13 height 13
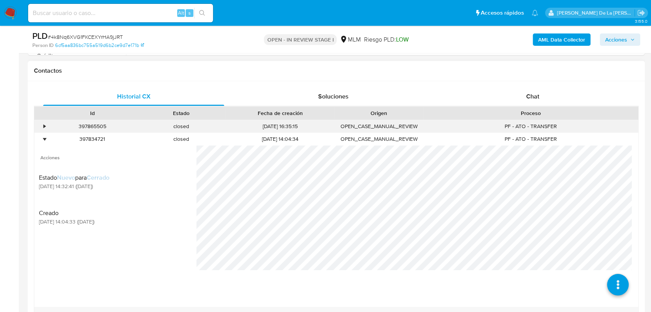
click at [42, 123] on div "•" at bounding box center [40, 126] width 13 height 13
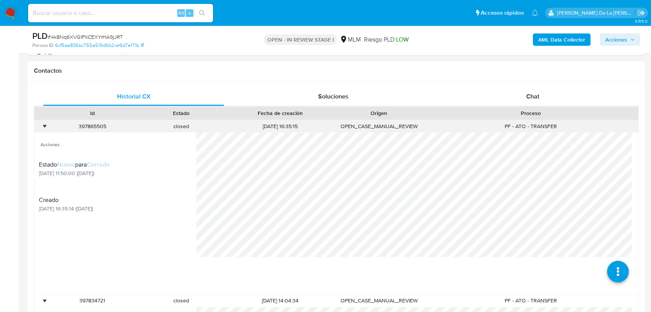
click at [43, 123] on div "•" at bounding box center [40, 126] width 13 height 13
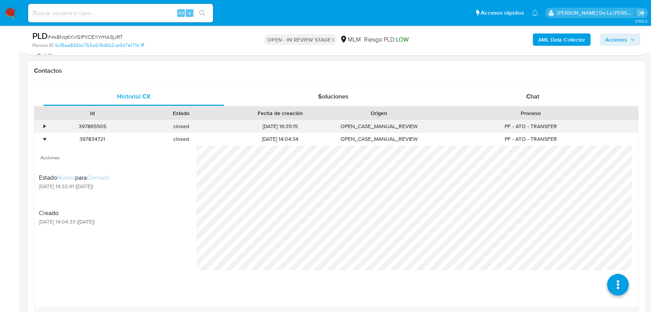
click at [43, 130] on div "•" at bounding box center [40, 126] width 13 height 13
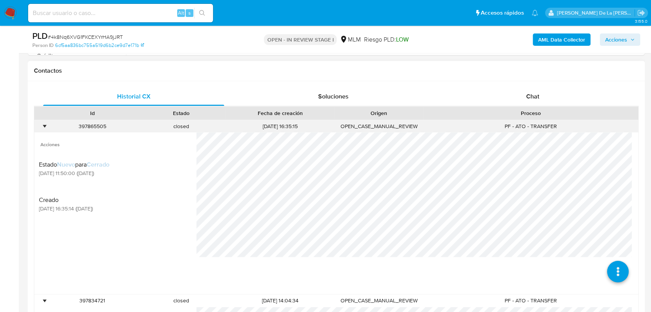
click at [44, 126] on div "•" at bounding box center [45, 126] width 2 height 7
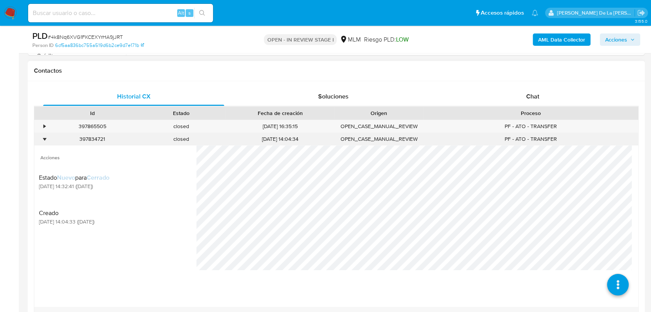
click at [44, 136] on div "•" at bounding box center [45, 139] width 2 height 7
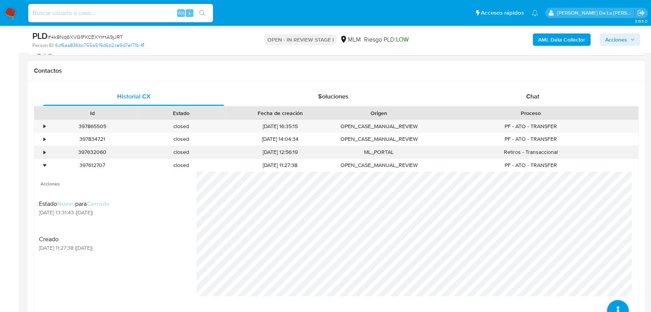
click at [42, 150] on div "•" at bounding box center [40, 152] width 13 height 13
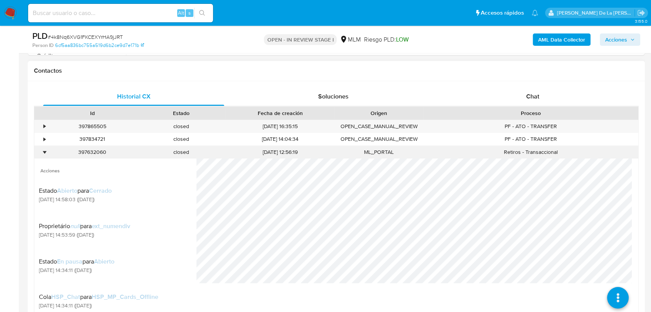
click at [44, 151] on div "•" at bounding box center [45, 152] width 2 height 7
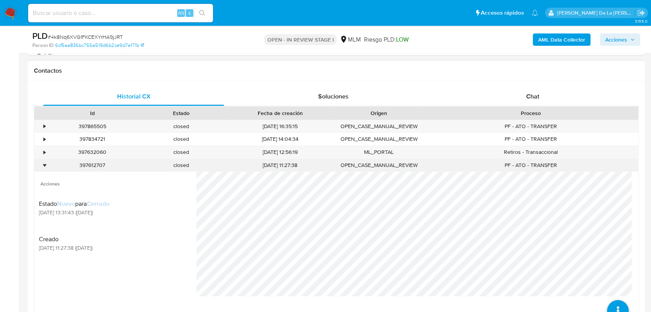
click at [43, 159] on div "•" at bounding box center [40, 165] width 13 height 13
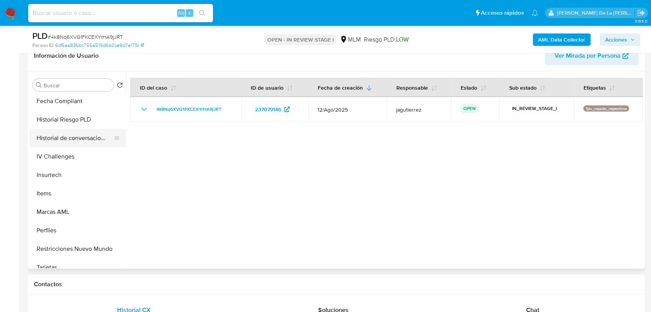
scroll to position [325, 0]
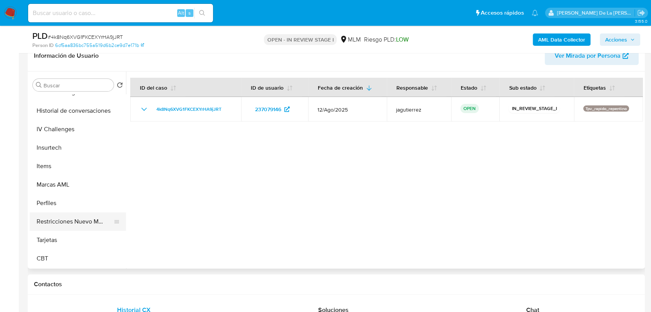
click at [72, 220] on button "Restricciones Nuevo Mundo" at bounding box center [75, 222] width 90 height 18
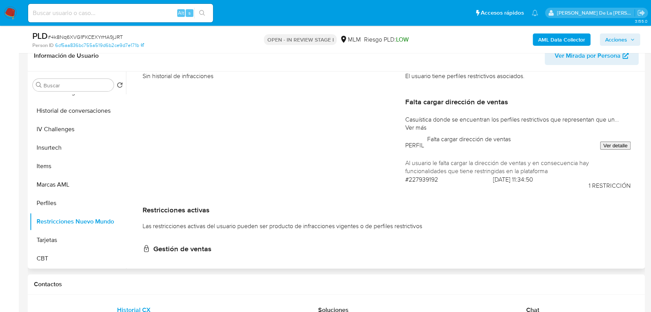
scroll to position [0, 0]
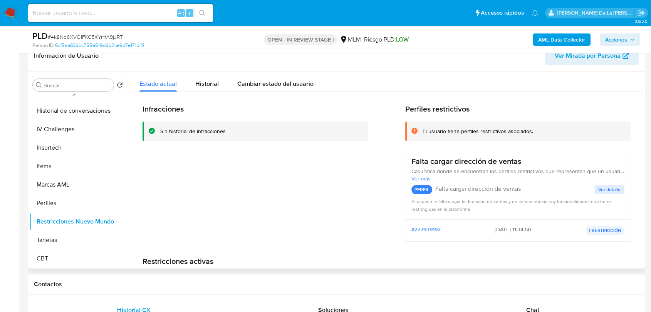
click at [216, 105] on h2 "Infracciones" at bounding box center [256, 109] width 226 height 10
click at [209, 82] on span "Historial" at bounding box center [206, 83] width 23 height 9
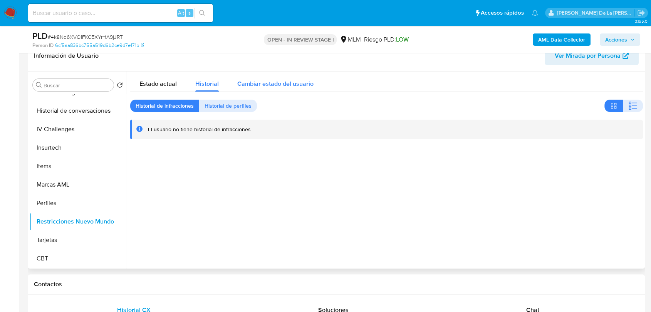
click at [277, 90] on div "Cambiar estado del usuario" at bounding box center [275, 82] width 76 height 20
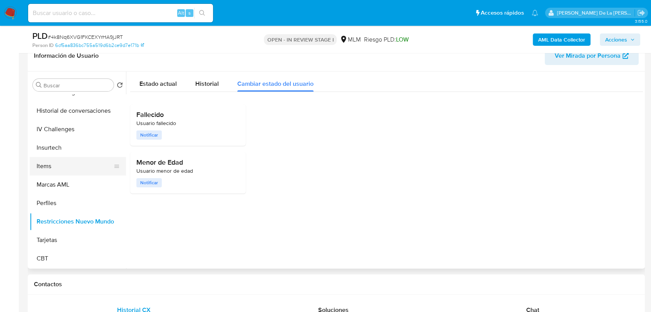
click at [84, 159] on button "Items" at bounding box center [75, 166] width 90 height 18
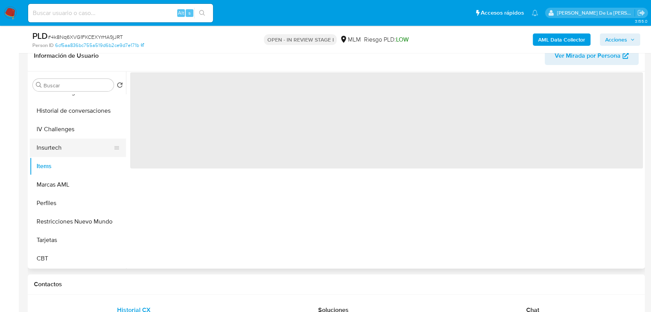
click at [85, 139] on button "Insurtech" at bounding box center [75, 148] width 90 height 18
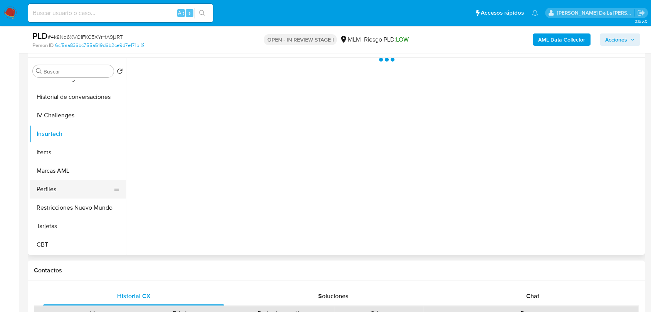
scroll to position [128, 0]
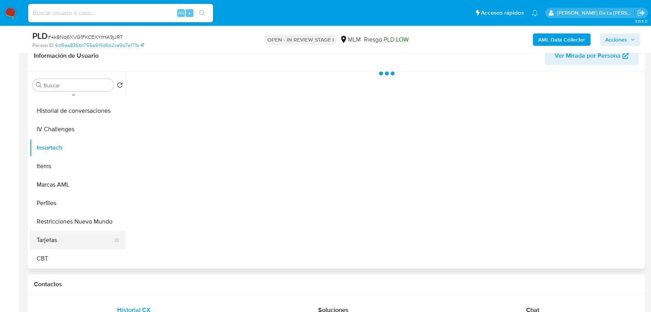
click at [74, 231] on button "Tarjetas" at bounding box center [75, 240] width 90 height 18
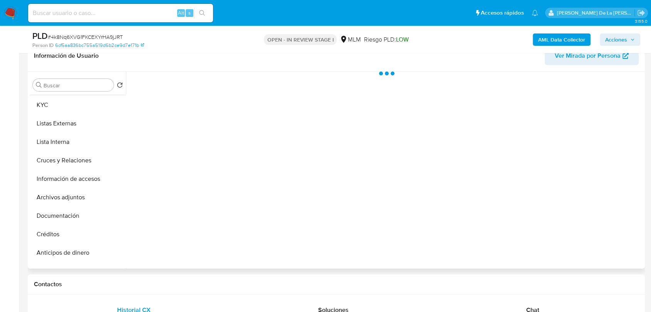
scroll to position [0, 0]
click at [58, 140] on button "KYC" at bounding box center [75, 140] width 90 height 18
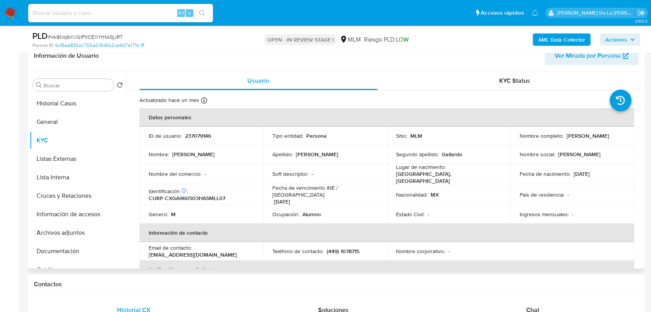
drag, startPoint x: 515, startPoint y: 140, endPoint x: 590, endPoint y: 140, distance: 74.7
click at [590, 140] on td "Nombre completo : Alejandro Camarena Gallardo" at bounding box center [572, 136] width 124 height 18
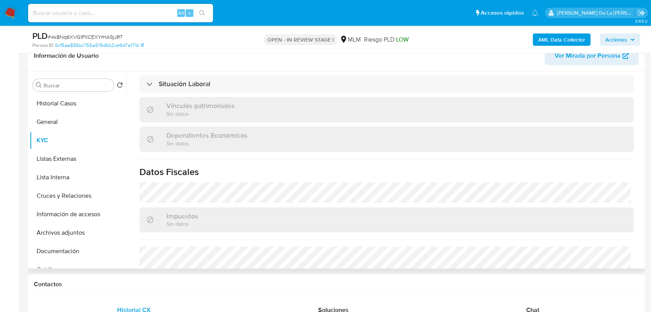
scroll to position [471, 0]
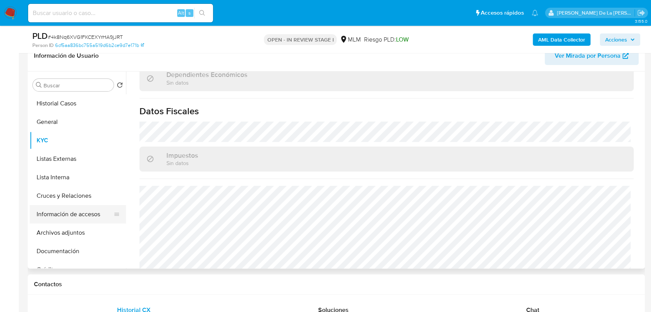
click at [79, 220] on button "Información de accesos" at bounding box center [75, 214] width 90 height 18
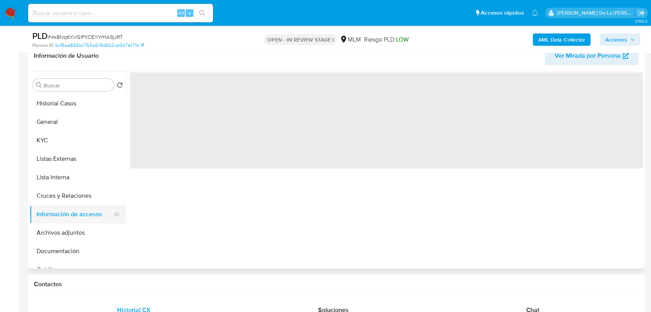
scroll to position [0, 0]
click at [57, 233] on button "Archivos adjuntos" at bounding box center [75, 233] width 90 height 18
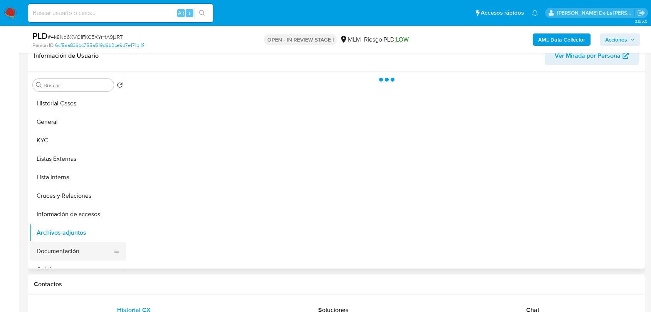
click at [79, 245] on button "Documentación" at bounding box center [75, 251] width 90 height 18
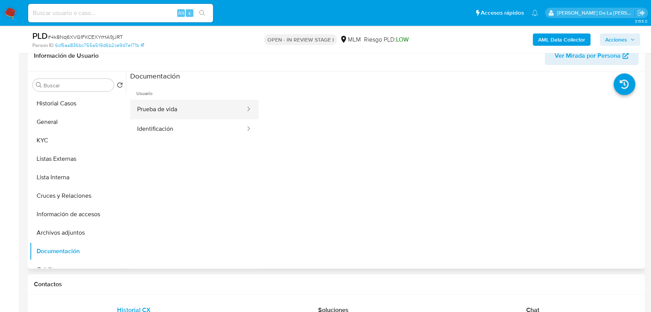
drag, startPoint x: 166, startPoint y: 102, endPoint x: 170, endPoint y: 108, distance: 6.9
click at [166, 102] on button "Prueba de vida" at bounding box center [188, 110] width 116 height 20
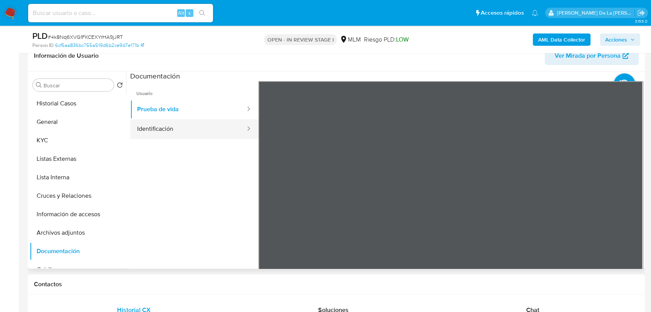
click at [164, 127] on button "Identificación" at bounding box center [188, 129] width 116 height 20
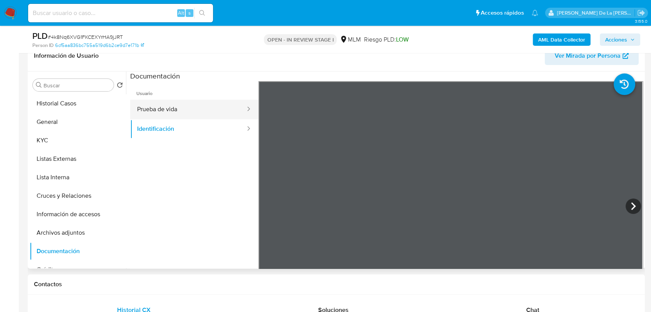
click at [169, 116] on button "Prueba de vida" at bounding box center [188, 110] width 116 height 20
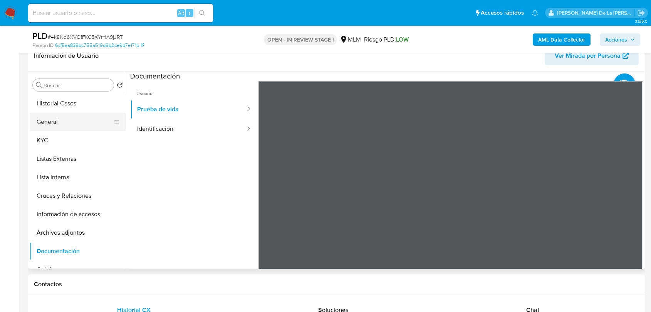
click at [54, 130] on button "General" at bounding box center [75, 122] width 90 height 18
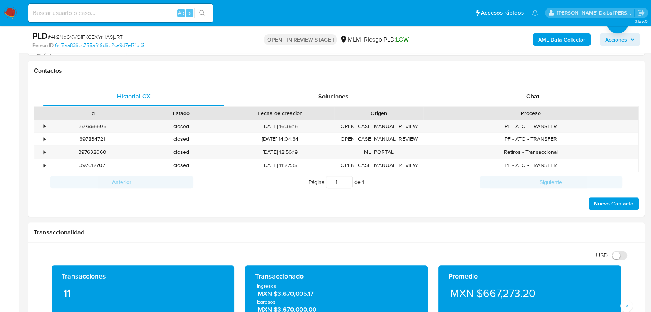
scroll to position [171, 0]
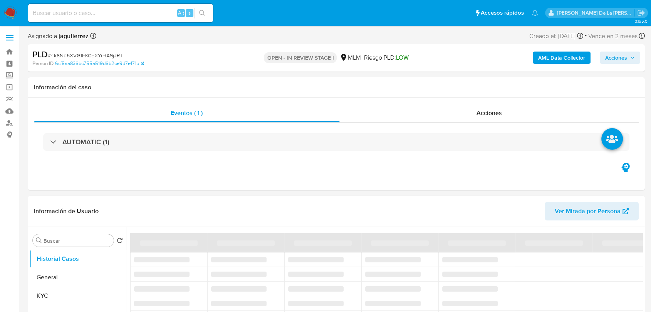
select select "10"
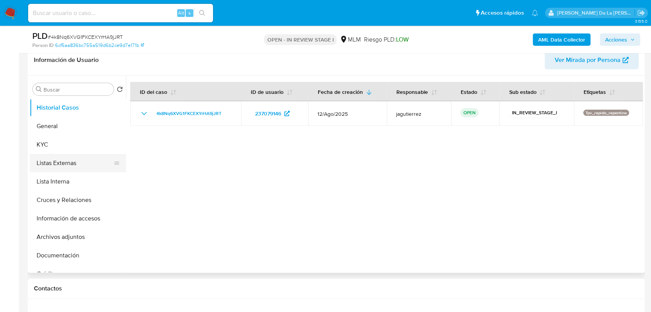
scroll to position [128, 0]
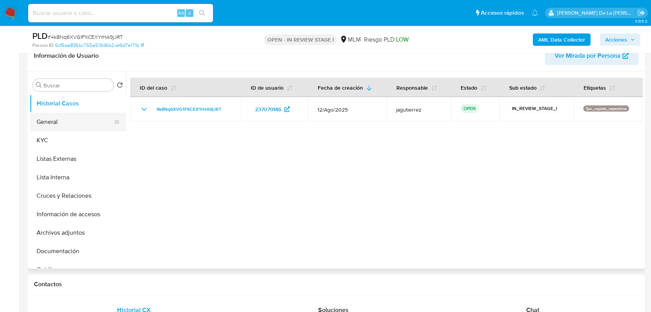
click at [40, 128] on button "General" at bounding box center [75, 122] width 90 height 18
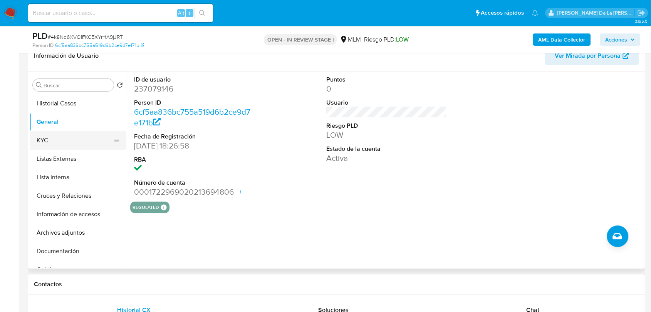
click at [49, 143] on button "KYC" at bounding box center [75, 140] width 90 height 18
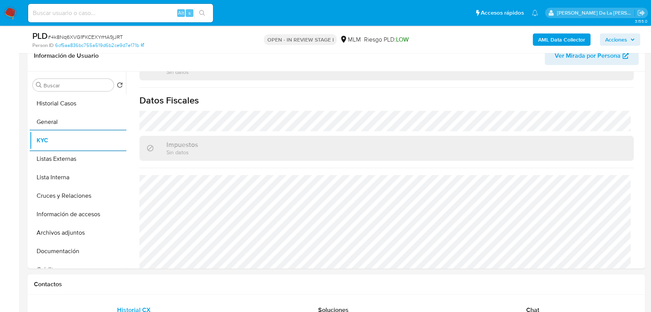
scroll to position [484, 0]
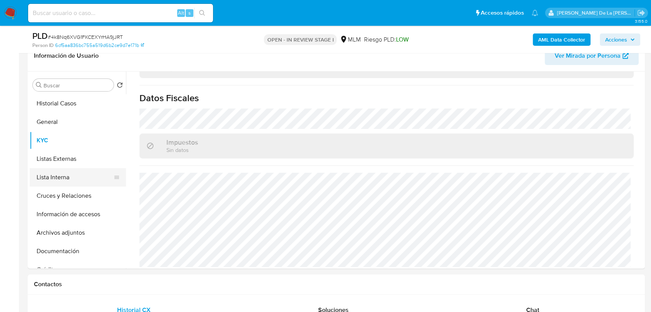
click at [62, 175] on button "Lista Interna" at bounding box center [75, 177] width 90 height 18
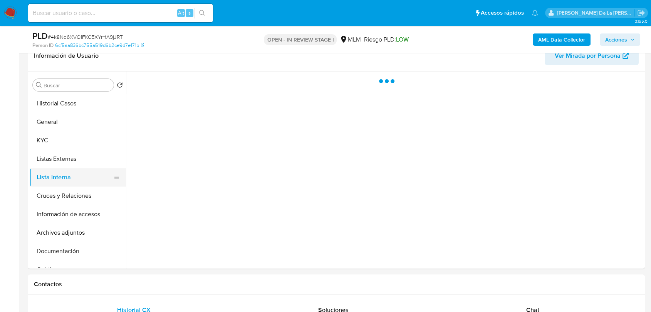
scroll to position [0, 0]
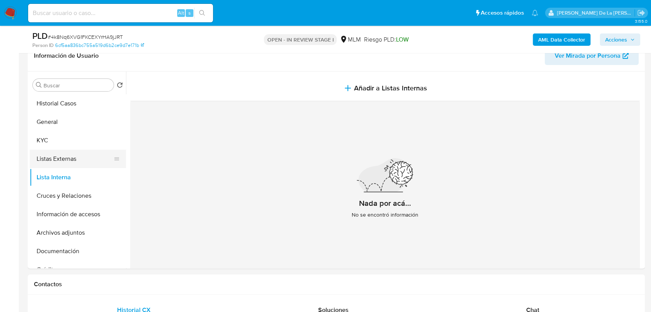
click at [81, 156] on button "Listas Externas" at bounding box center [75, 159] width 90 height 18
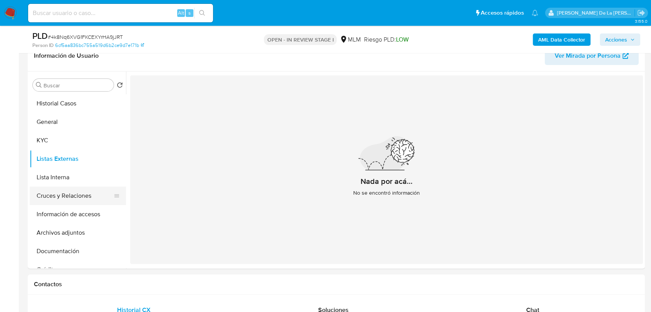
click at [78, 196] on button "Cruces y Relaciones" at bounding box center [75, 196] width 90 height 18
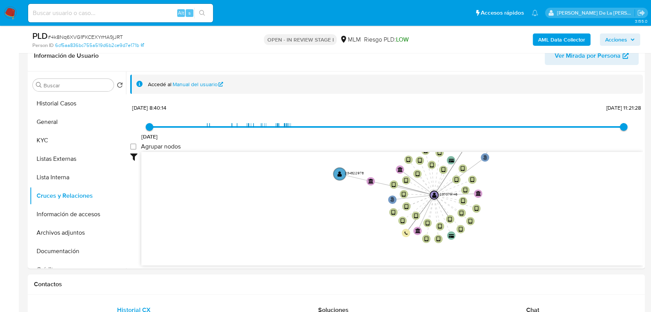
drag, startPoint x: 525, startPoint y: 200, endPoint x: 495, endPoint y: 234, distance: 45.3
click at [495, 234] on icon "user-237079146  237079146 phone-5326e374a41ec4ba260b358e7f20cc28  person-6cf5…" at bounding box center [391, 208] width 501 height 112
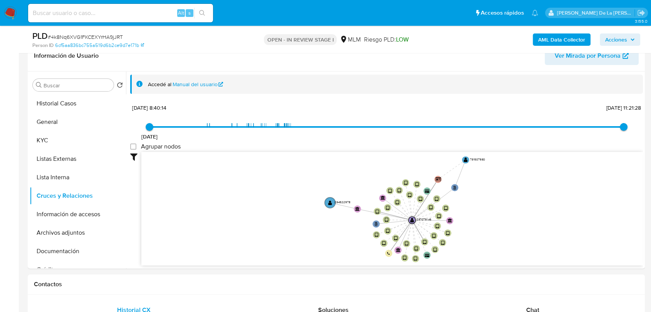
drag, startPoint x: 493, startPoint y: 230, endPoint x: 482, endPoint y: 221, distance: 13.5
click at [488, 221] on icon "user-237079146  237079146 phone-5326e374a41ec4ba260b358e7f20cc28  person-6cf5…" at bounding box center [391, 208] width 501 height 112
click at [51, 210] on button "Información de accesos" at bounding box center [75, 214] width 90 height 18
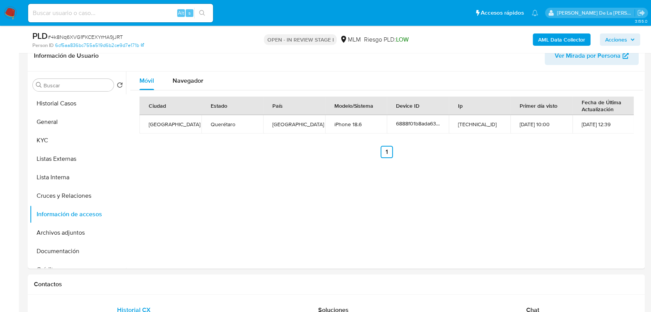
click at [469, 125] on td "[TECHNICAL_ID]" at bounding box center [480, 124] width 62 height 18
copy td "[TECHNICAL_ID]"
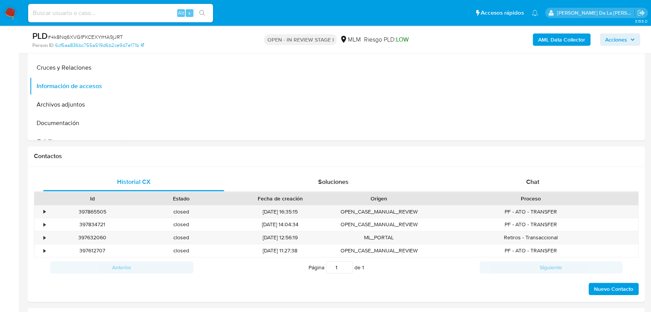
scroll to position [171, 0]
